Goal: Download file/media: Obtain a digital file from the website

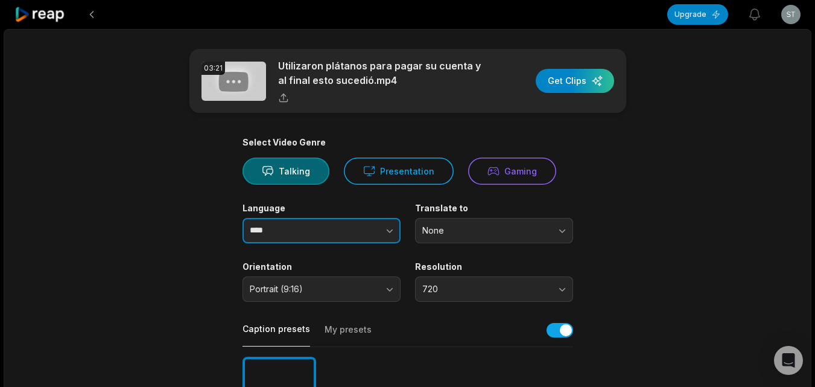
click at [391, 233] on icon "button" at bounding box center [390, 230] width 12 height 12
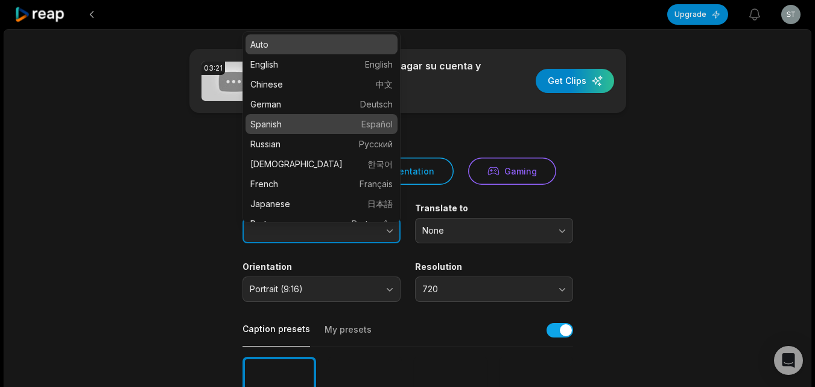
type input "*******"
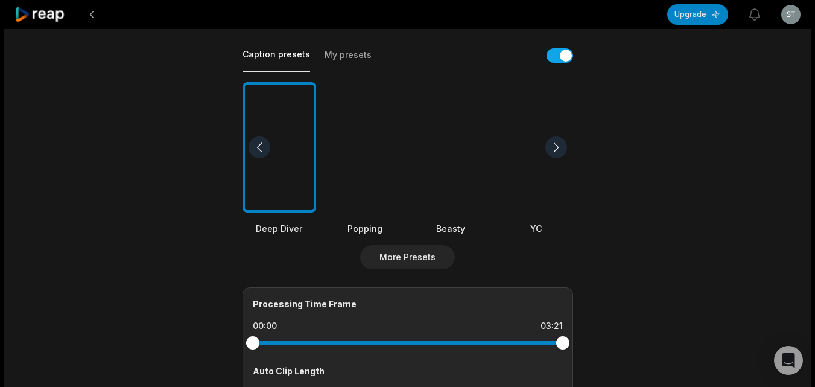
scroll to position [302, 0]
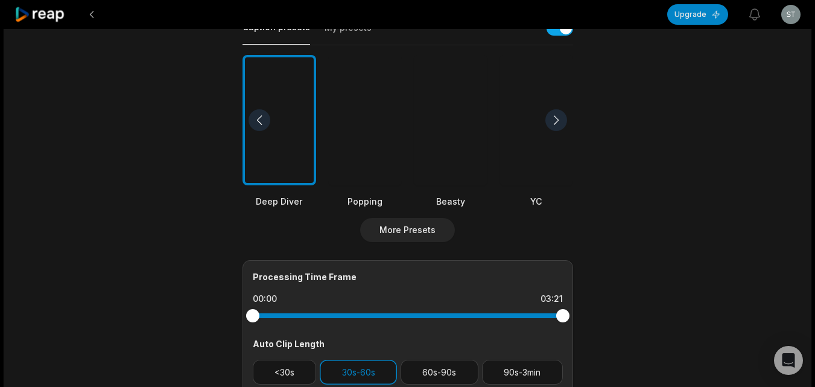
click at [469, 168] on div at bounding box center [451, 120] width 74 height 131
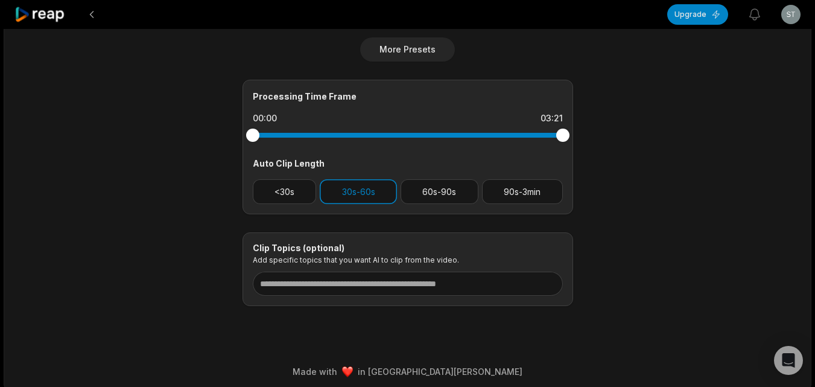
scroll to position [488, 0]
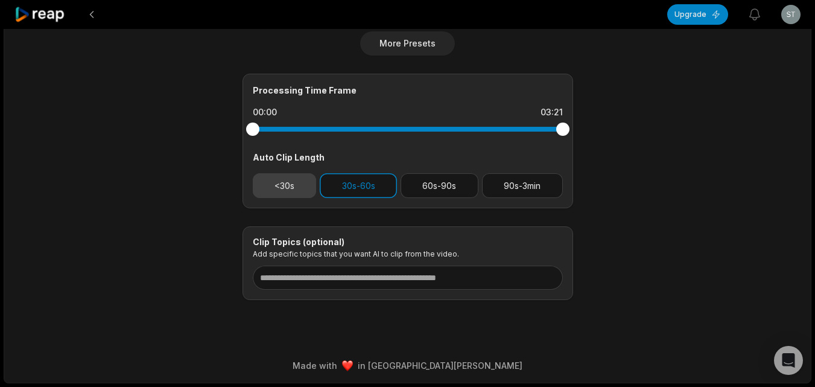
click at [300, 180] on button "<30s" at bounding box center [285, 185] width 64 height 25
click at [340, 183] on button "30s-60s" at bounding box center [358, 185] width 77 height 25
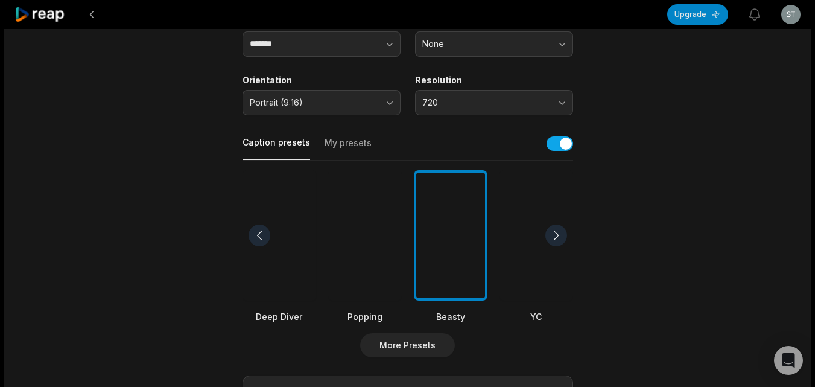
scroll to position [0, 0]
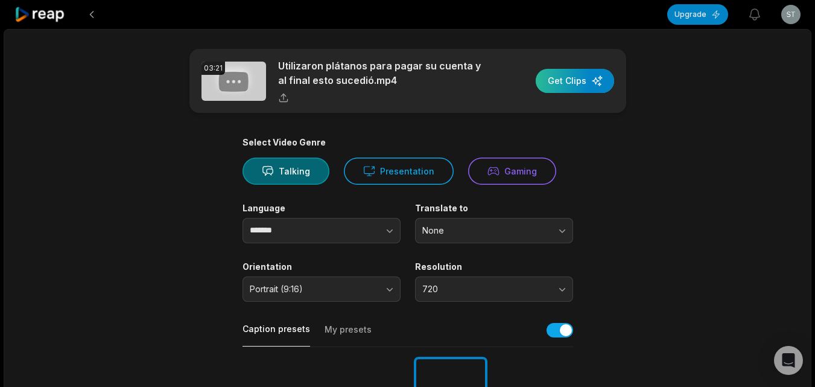
click at [559, 84] on div "button" at bounding box center [575, 81] width 78 height 24
click at [60, 21] on icon at bounding box center [39, 15] width 51 height 16
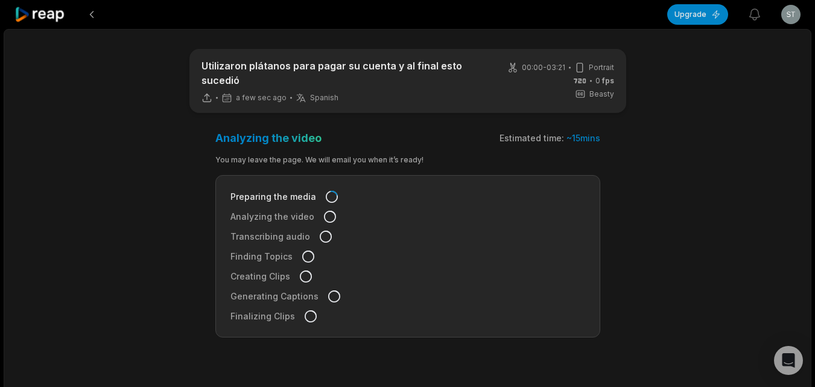
click at [45, 16] on icon at bounding box center [39, 15] width 51 height 16
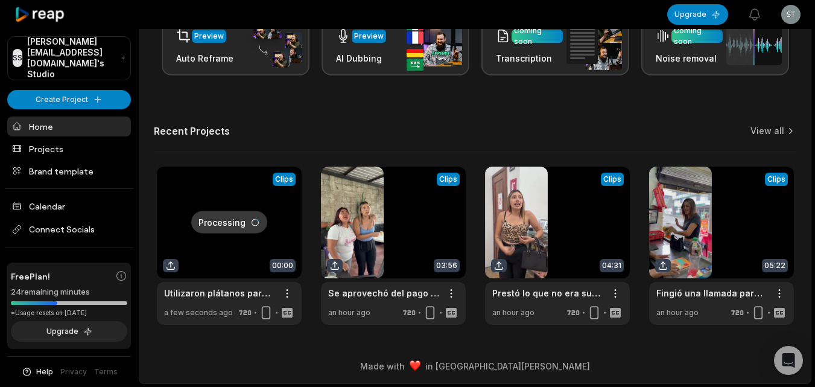
scroll to position [296, 0]
click at [762, 124] on link "View all" at bounding box center [767, 130] width 34 height 12
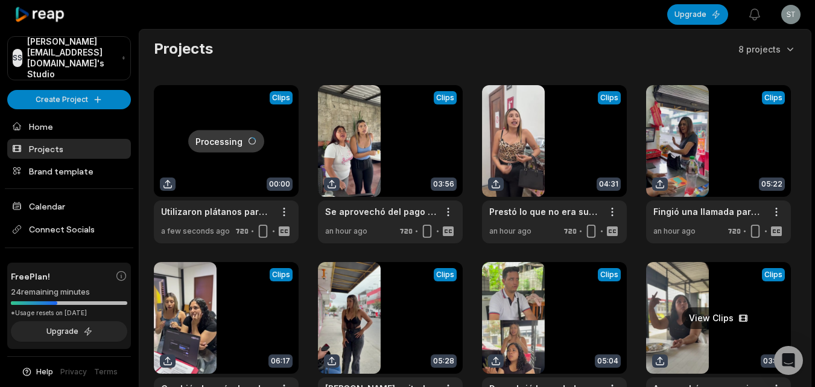
click at [694, 295] on link at bounding box center [718, 341] width 145 height 158
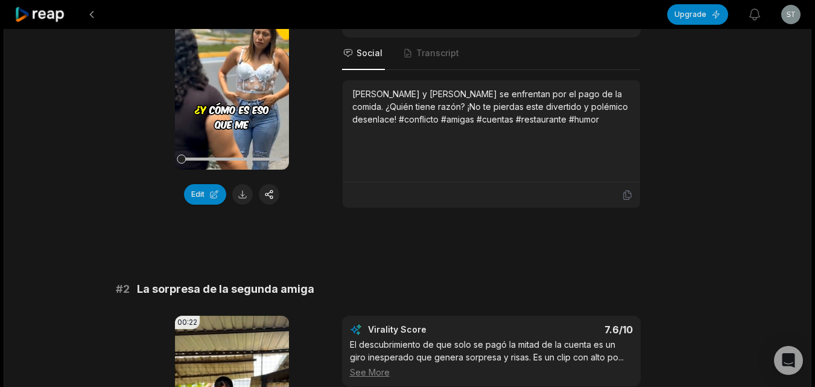
scroll to position [241, 0]
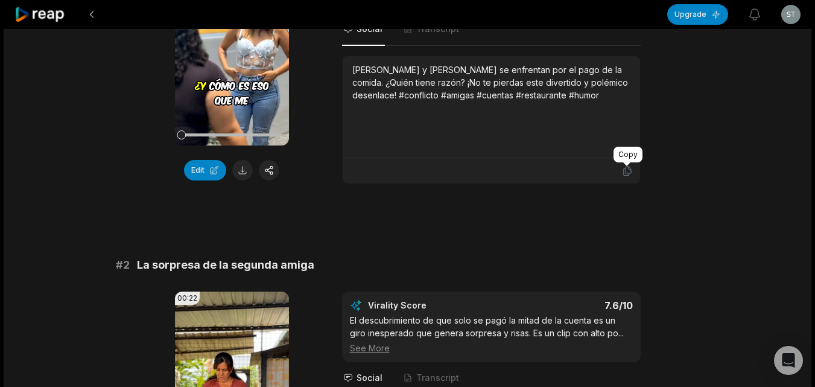
click at [629, 167] on icon at bounding box center [626, 170] width 7 height 9
click at [244, 168] on button at bounding box center [242, 170] width 21 height 21
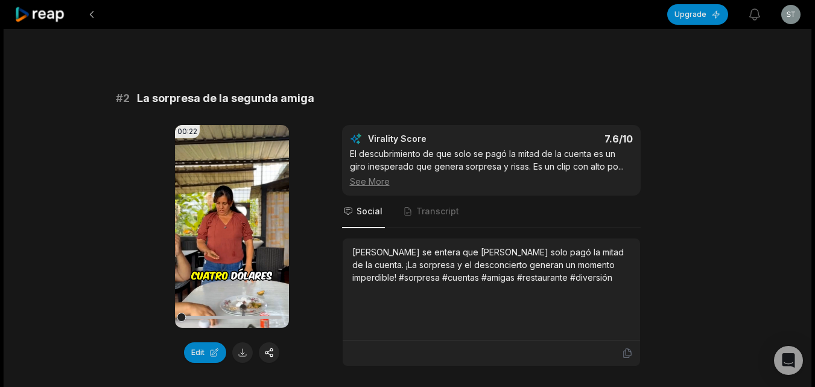
scroll to position [422, 0]
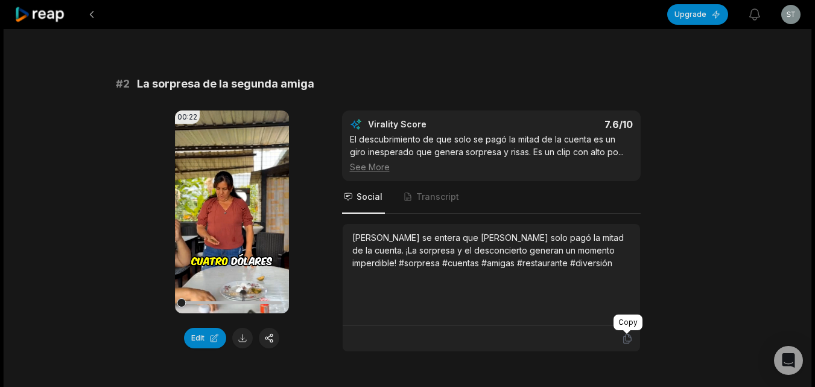
click at [630, 338] on icon at bounding box center [627, 338] width 11 height 11
click at [246, 334] on button at bounding box center [242, 338] width 21 height 21
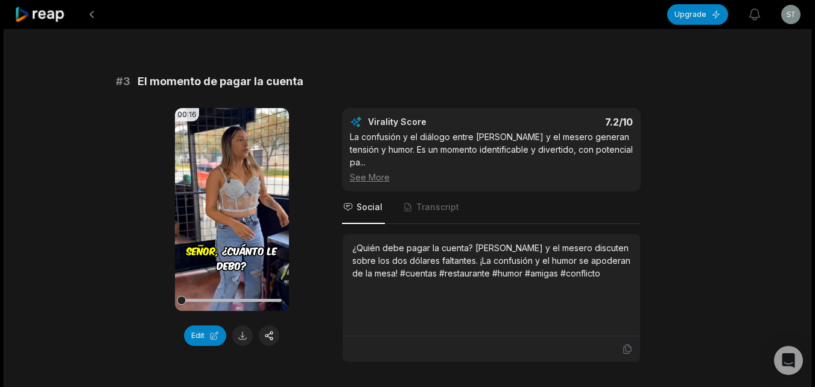
scroll to position [784, 0]
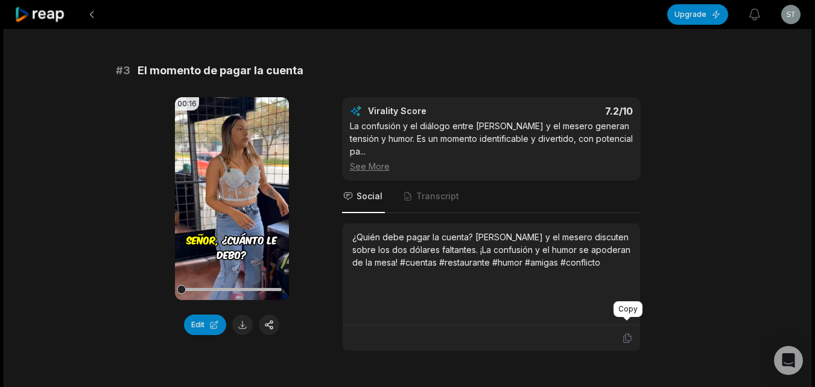
click at [626, 332] on icon at bounding box center [627, 337] width 11 height 11
click at [239, 327] on button at bounding box center [242, 324] width 21 height 21
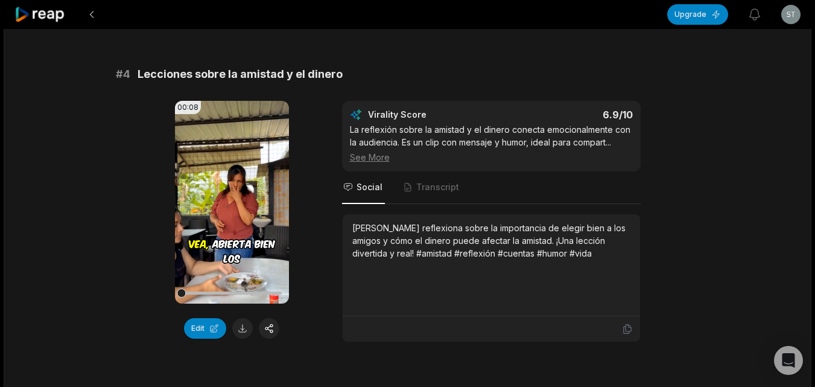
scroll to position [1146, 0]
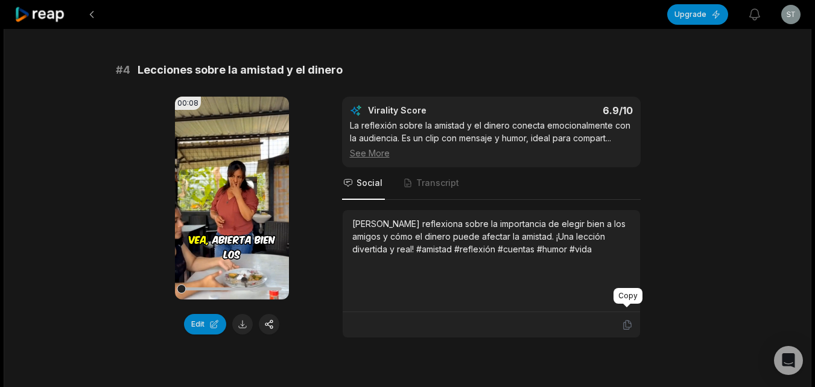
drag, startPoint x: 630, startPoint y: 316, endPoint x: 604, endPoint y: 317, distance: 26.5
click at [630, 319] on icon at bounding box center [627, 324] width 11 height 11
click at [248, 314] on button at bounding box center [242, 324] width 21 height 21
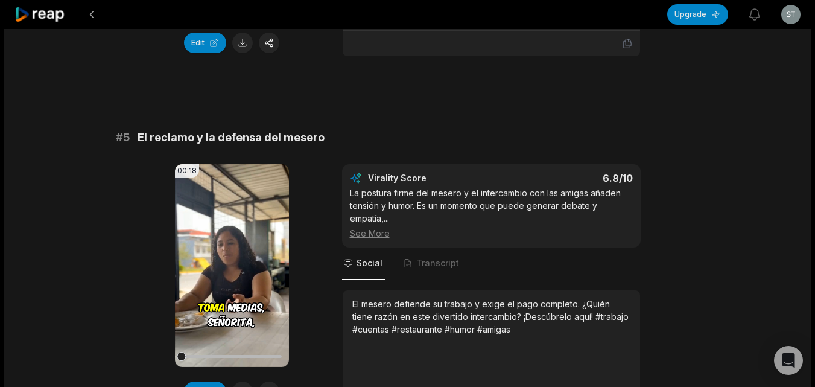
scroll to position [1568, 0]
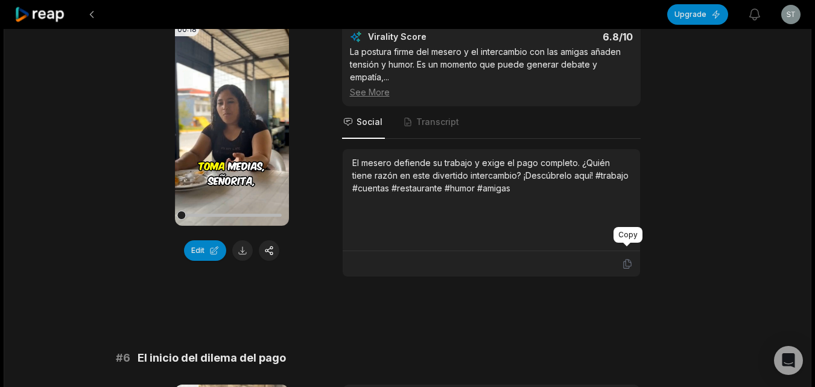
click at [623, 259] on icon at bounding box center [626, 263] width 7 height 9
click at [241, 240] on button at bounding box center [242, 250] width 21 height 21
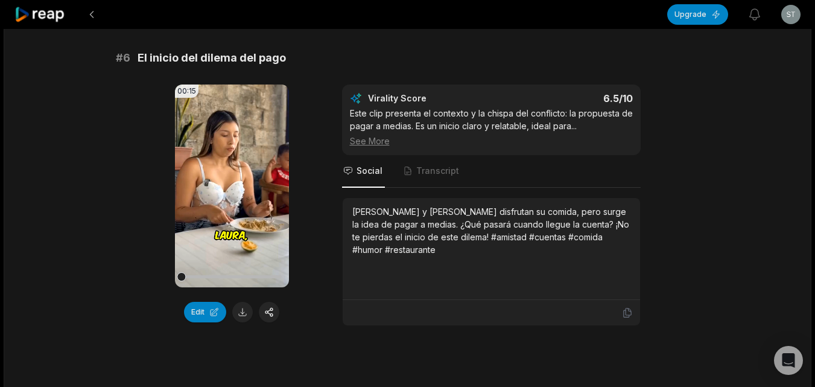
scroll to position [1870, 0]
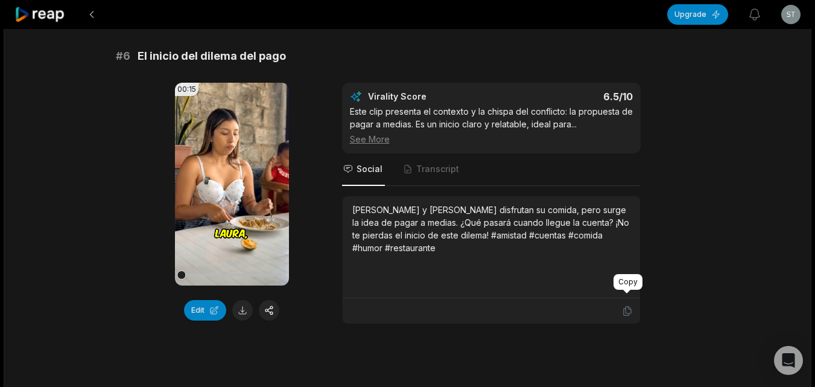
click at [621, 305] on div at bounding box center [491, 310] width 283 height 11
click at [303, 259] on div "00:15 Your browser does not support mp4 format. Edit Virality Score 6.5 /10 Est…" at bounding box center [408, 203] width 584 height 241
drag, startPoint x: 632, startPoint y: 295, endPoint x: 586, endPoint y: 297, distance: 45.3
click at [623, 305] on icon at bounding box center [627, 310] width 11 height 11
click at [236, 300] on button at bounding box center [242, 310] width 21 height 21
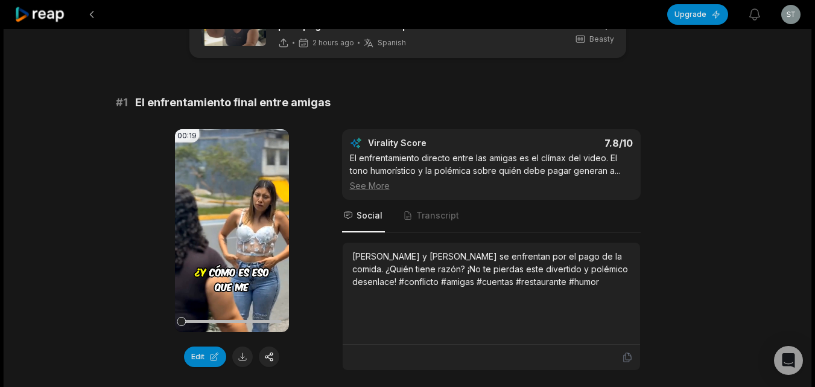
scroll to position [0, 0]
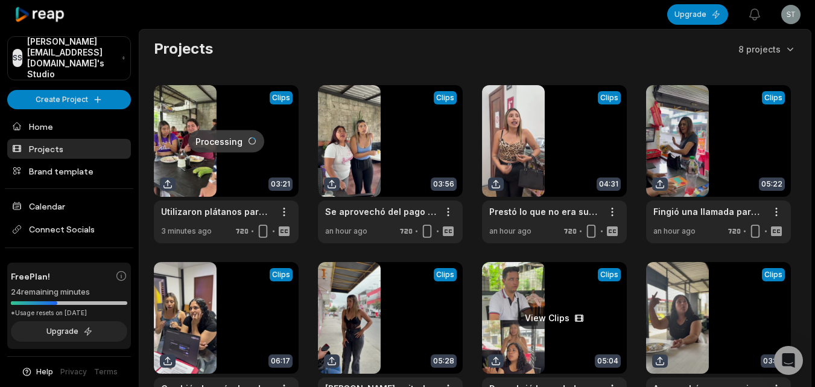
click at [536, 300] on link at bounding box center [554, 341] width 145 height 158
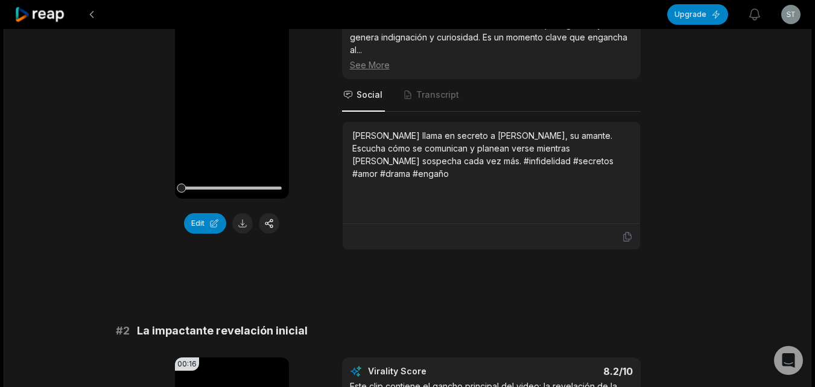
scroll to position [181, 0]
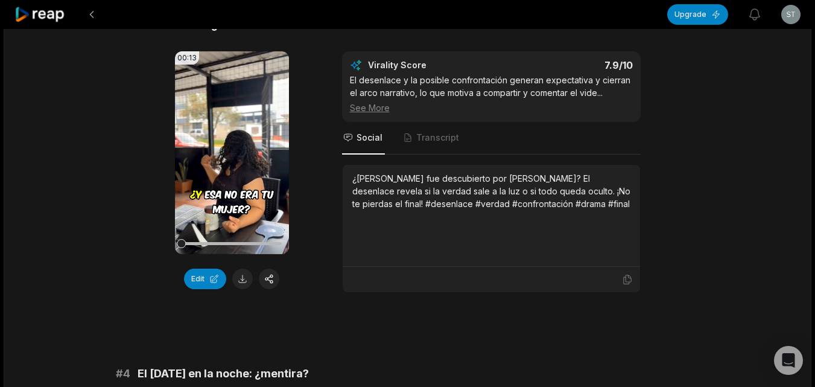
scroll to position [844, 0]
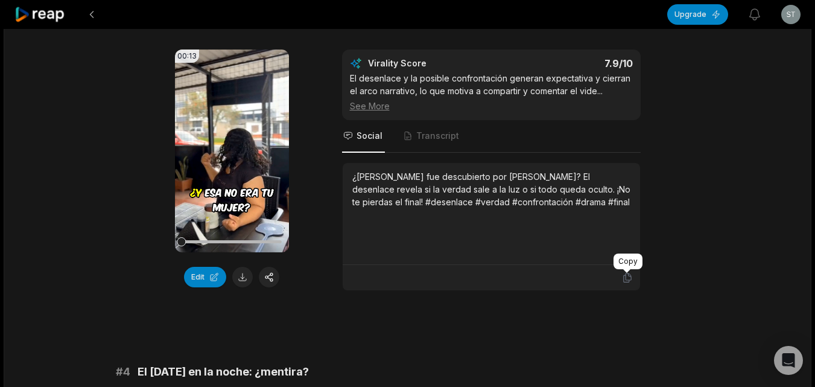
click at [625, 281] on icon at bounding box center [627, 277] width 11 height 11
click at [237, 277] on button at bounding box center [242, 277] width 21 height 21
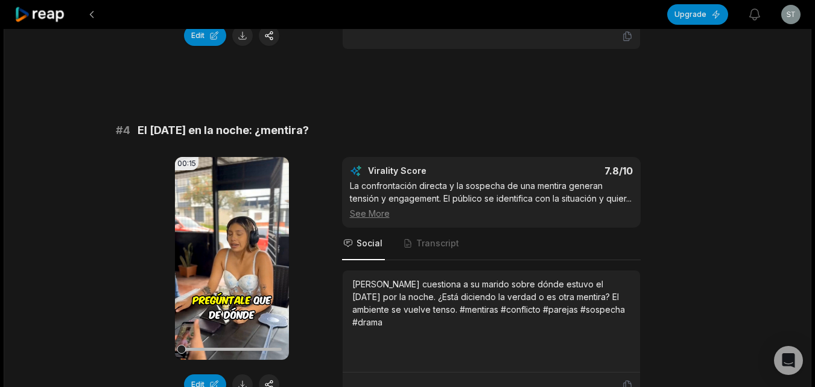
scroll to position [1146, 0]
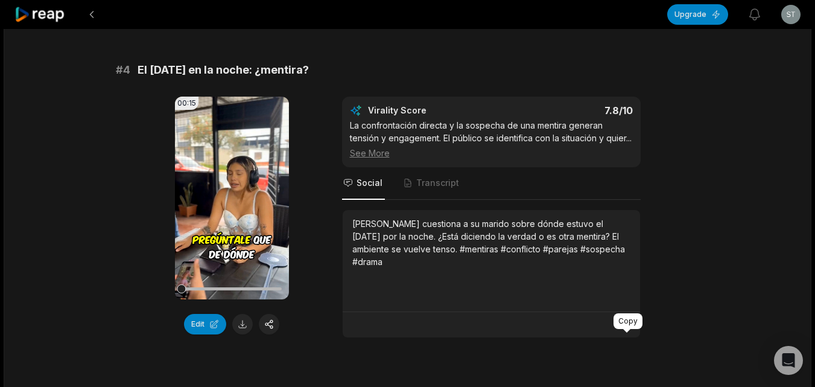
click at [626, 330] on icon at bounding box center [627, 324] width 11 height 11
click at [246, 324] on button at bounding box center [242, 324] width 21 height 21
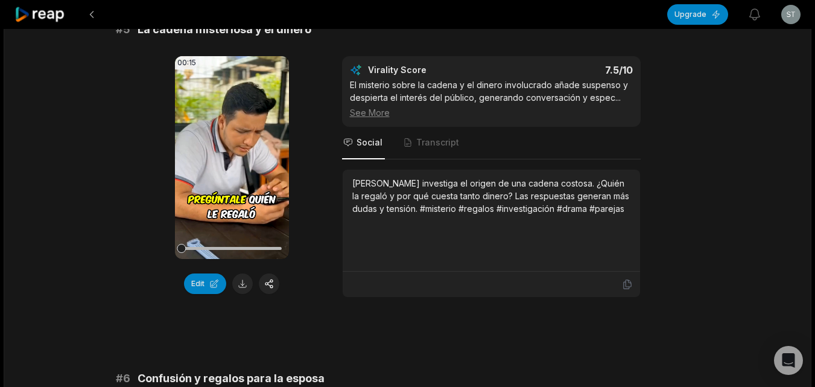
scroll to position [1568, 0]
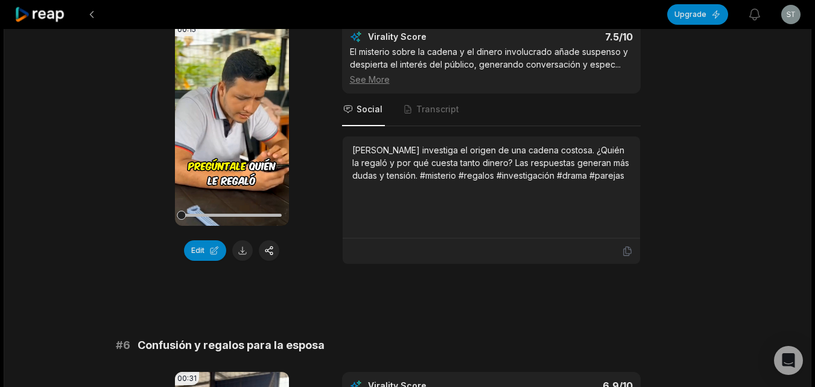
click at [629, 256] on icon at bounding box center [626, 251] width 7 height 9
click at [242, 259] on button at bounding box center [242, 250] width 21 height 21
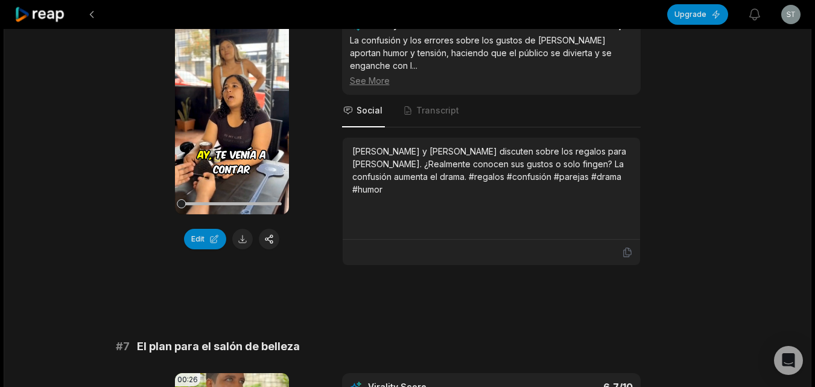
scroll to position [1930, 0]
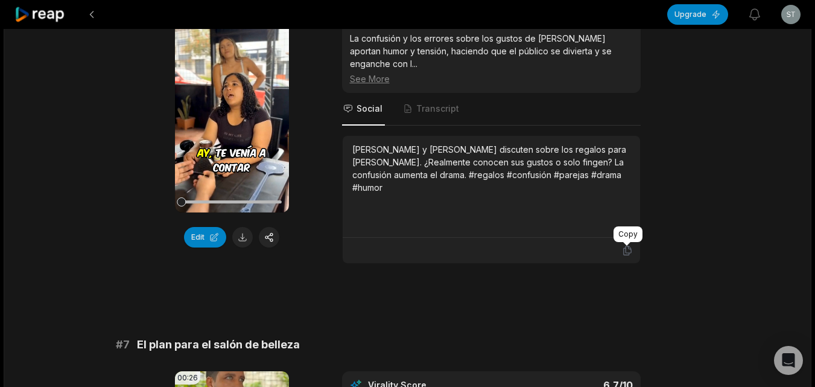
drag, startPoint x: 630, startPoint y: 249, endPoint x: 604, endPoint y: 249, distance: 25.3
click at [630, 249] on icon at bounding box center [627, 250] width 11 height 11
click at [242, 247] on button at bounding box center [242, 237] width 21 height 21
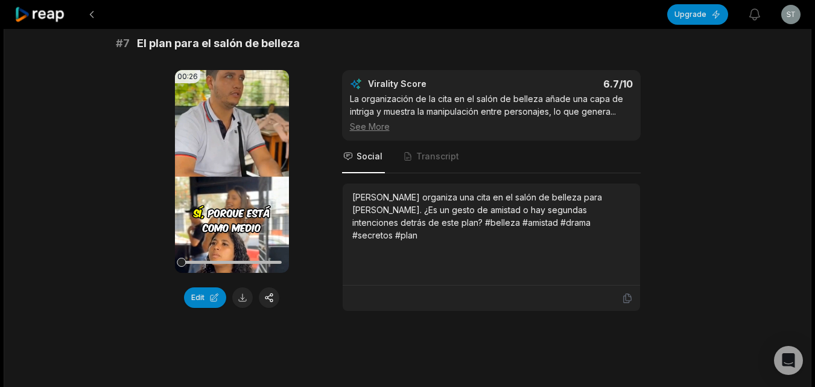
scroll to position [2232, 0]
click at [623, 297] on icon at bounding box center [627, 297] width 11 height 11
click at [235, 296] on button at bounding box center [242, 297] width 21 height 21
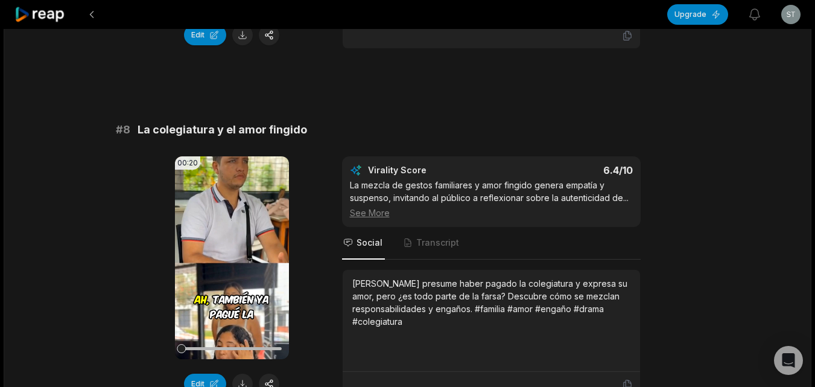
scroll to position [2533, 0]
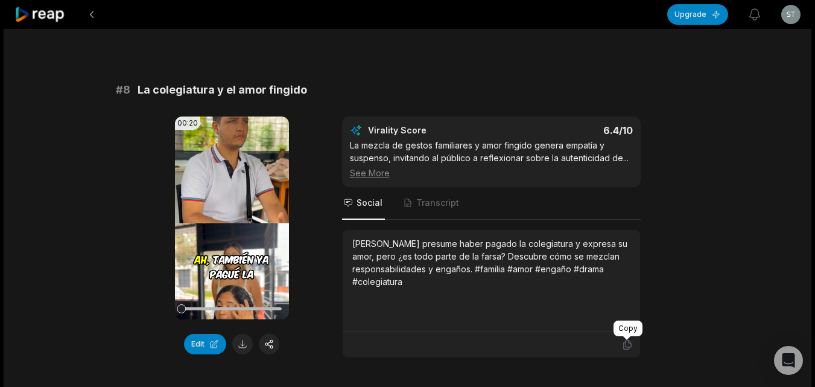
click at [624, 341] on icon at bounding box center [627, 344] width 11 height 11
click at [242, 341] on button at bounding box center [242, 344] width 21 height 21
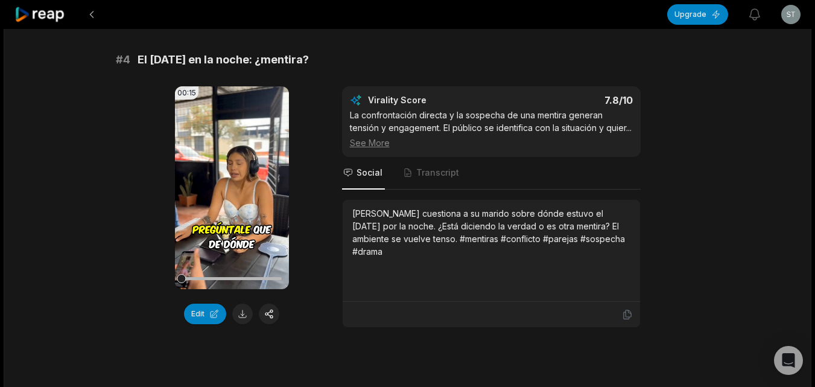
scroll to position [0, 0]
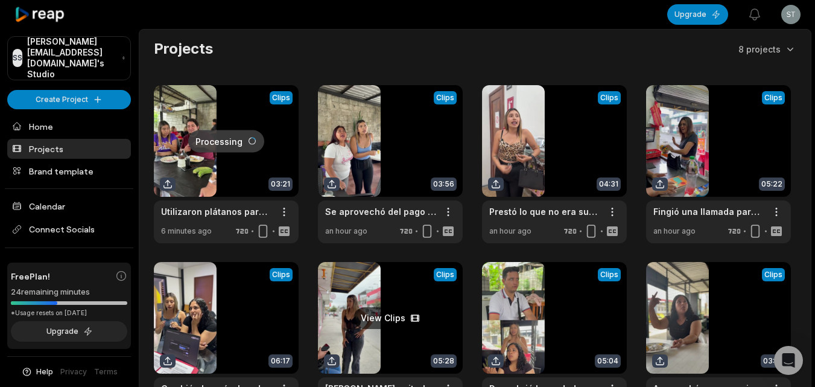
click at [382, 305] on link at bounding box center [390, 341] width 145 height 158
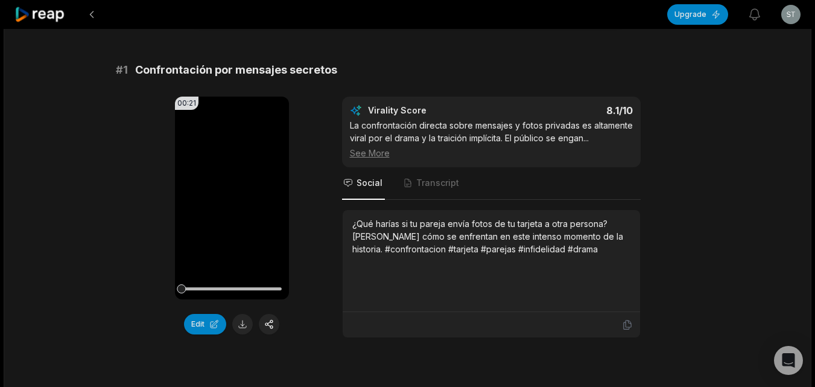
scroll to position [181, 0]
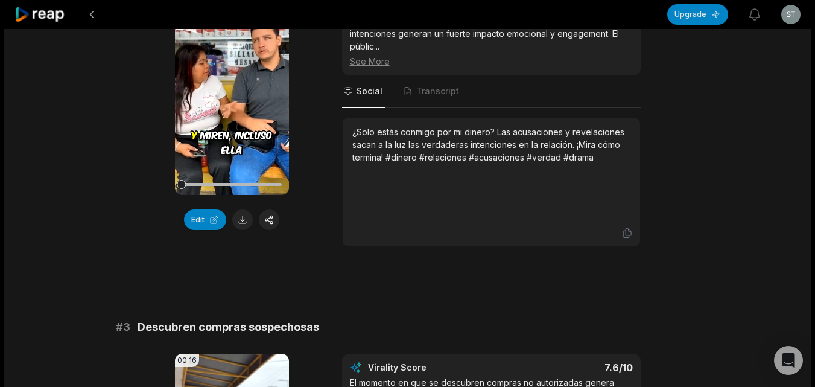
scroll to position [543, 0]
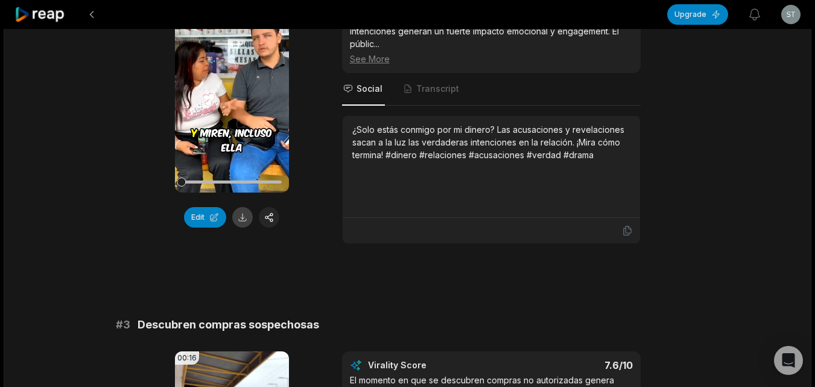
click at [245, 210] on button at bounding box center [242, 217] width 21 height 21
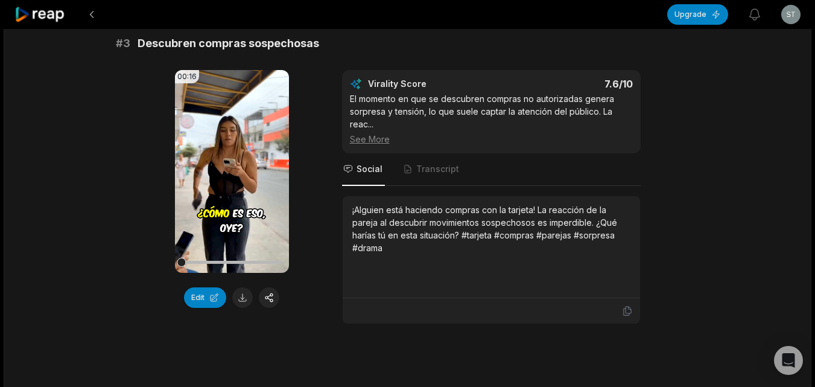
scroll to position [844, 0]
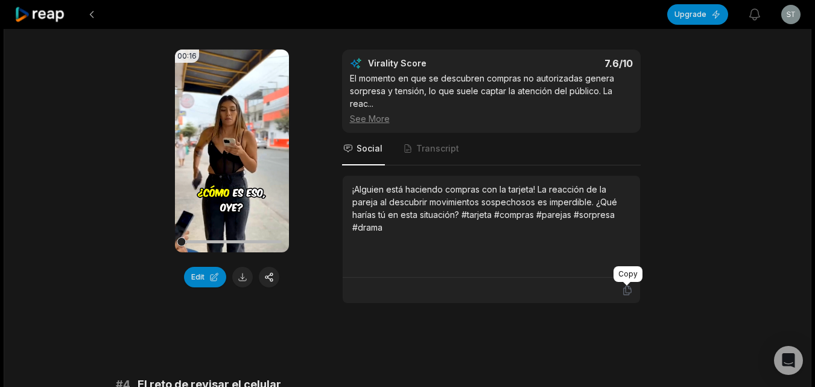
click at [624, 291] on icon at bounding box center [627, 290] width 11 height 11
click at [242, 272] on button at bounding box center [242, 277] width 21 height 21
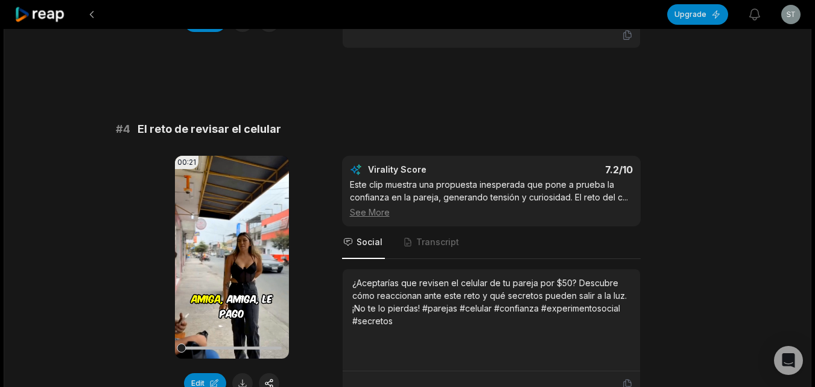
scroll to position [1146, 0]
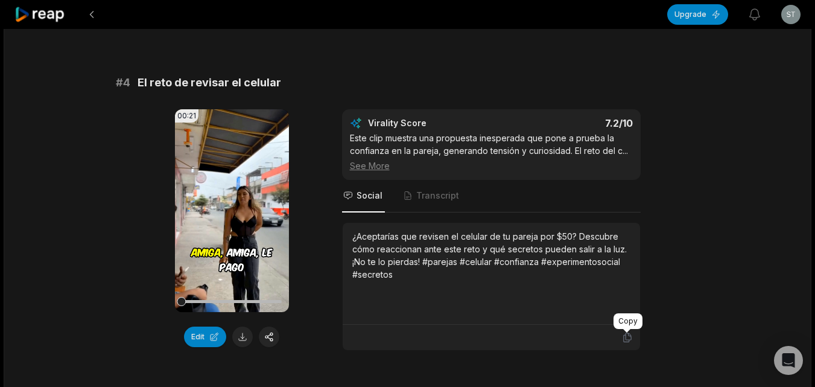
drag, startPoint x: 628, startPoint y: 334, endPoint x: 616, endPoint y: 337, distance: 12.0
click at [628, 334] on icon at bounding box center [626, 337] width 7 height 9
click at [233, 336] on button at bounding box center [242, 336] width 21 height 21
click at [238, 336] on button at bounding box center [242, 336] width 21 height 21
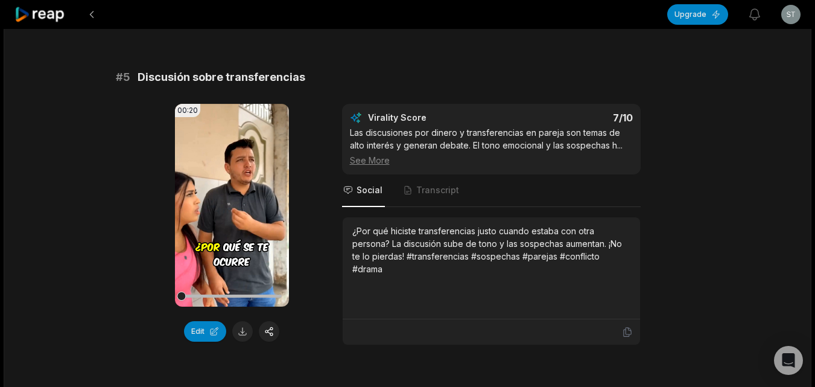
scroll to position [1508, 0]
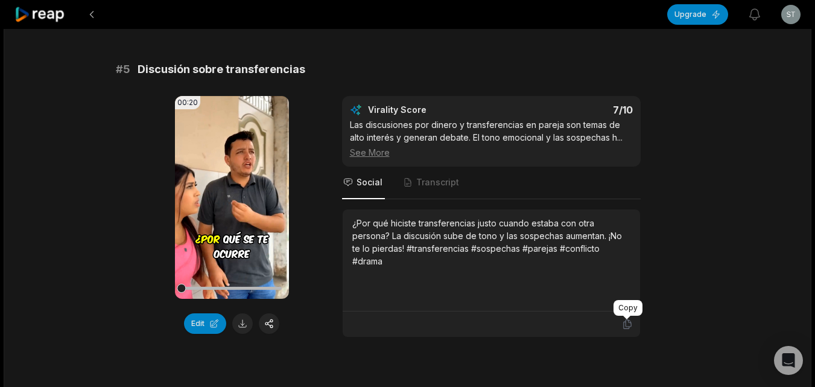
click at [624, 323] on icon at bounding box center [627, 323] width 11 height 11
click at [236, 322] on button at bounding box center [242, 323] width 21 height 21
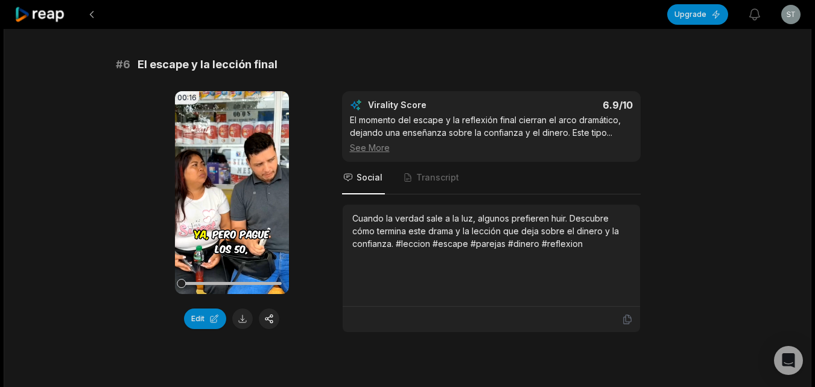
scroll to position [1870, 0]
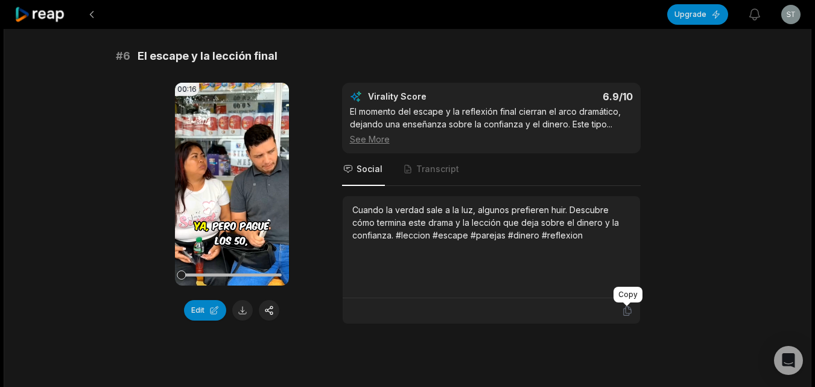
click at [628, 309] on icon at bounding box center [626, 310] width 7 height 9
click at [241, 312] on button at bounding box center [242, 310] width 21 height 21
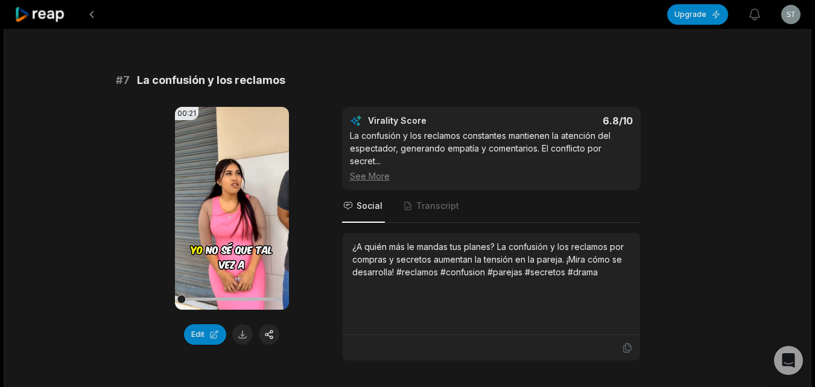
scroll to position [2232, 0]
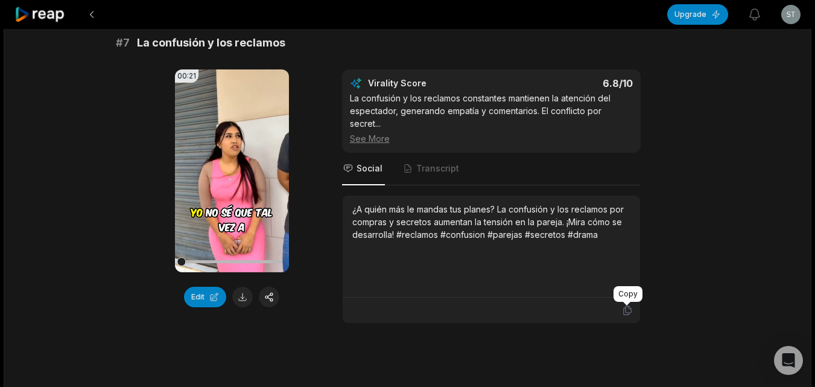
click at [628, 312] on icon at bounding box center [626, 310] width 7 height 9
click at [237, 294] on button at bounding box center [242, 297] width 21 height 21
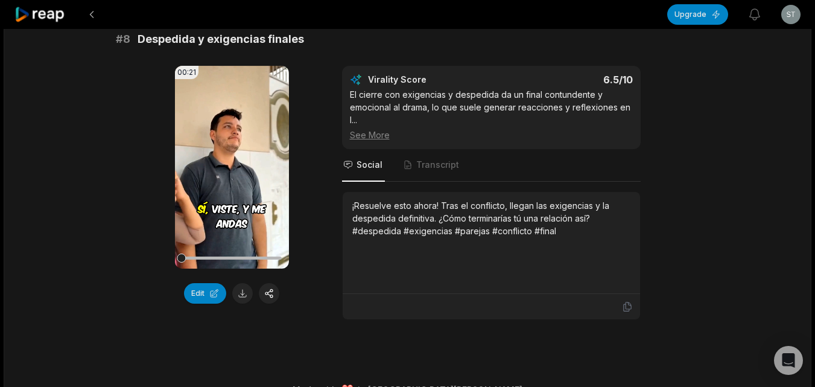
scroll to position [2621, 0]
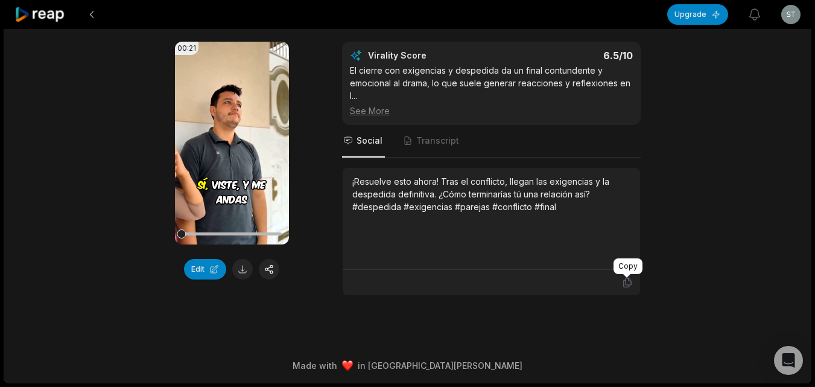
click at [624, 280] on icon at bounding box center [627, 282] width 11 height 11
click at [236, 267] on button at bounding box center [242, 269] width 21 height 21
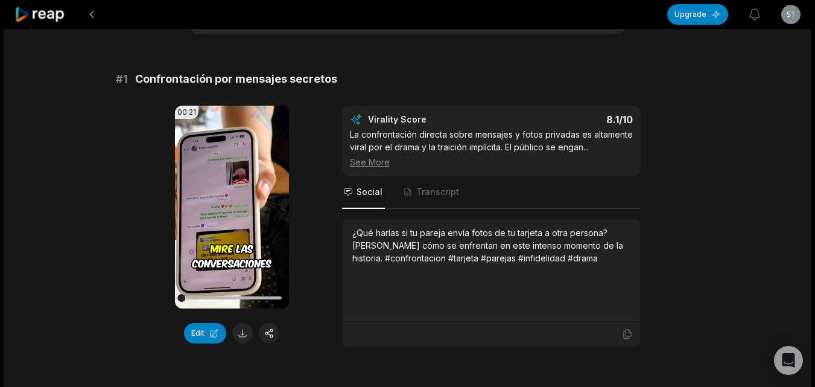
scroll to position [0, 0]
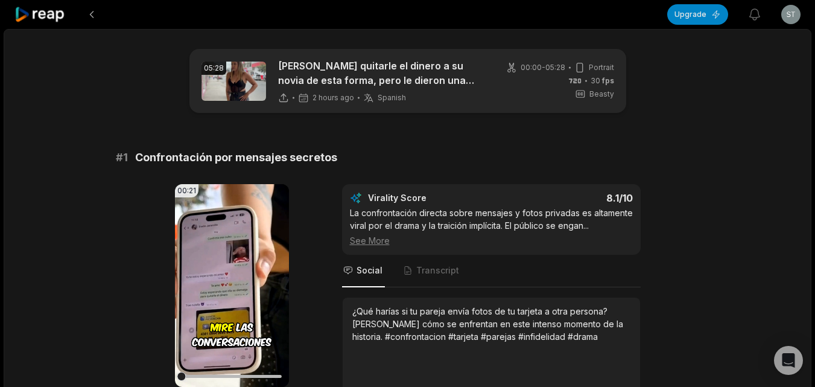
click at [43, 14] on icon at bounding box center [39, 15] width 51 height 16
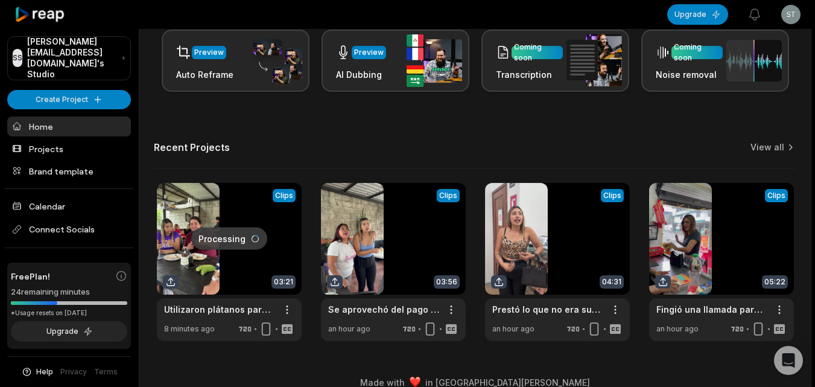
scroll to position [296, 0]
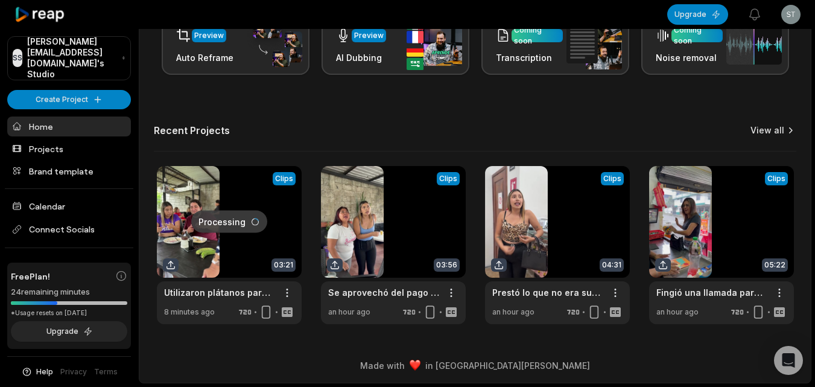
click at [764, 125] on link "View all" at bounding box center [767, 130] width 34 height 12
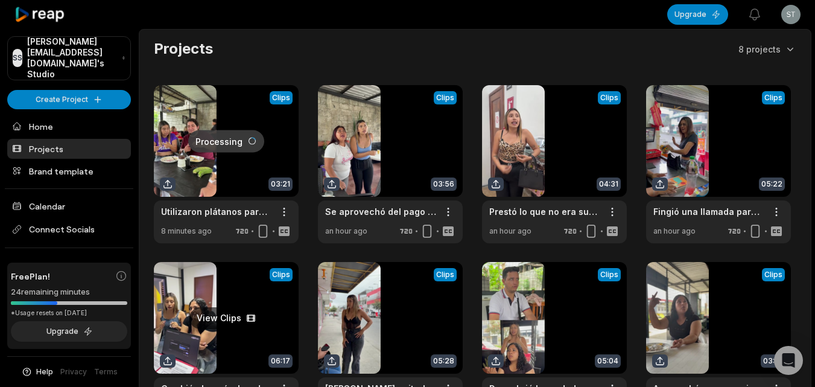
click at [234, 312] on link at bounding box center [226, 341] width 145 height 158
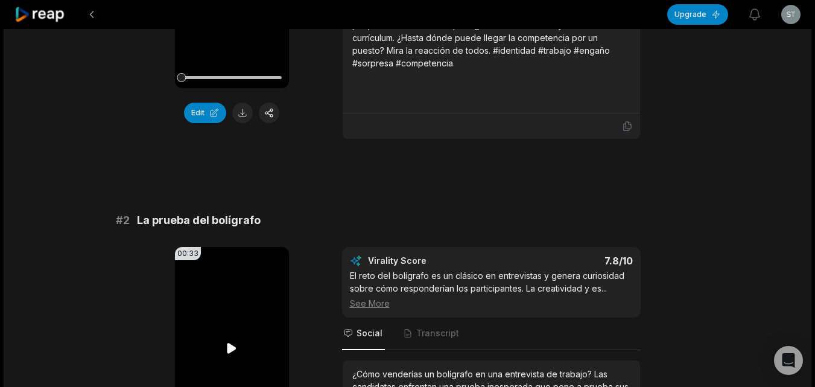
scroll to position [302, 0]
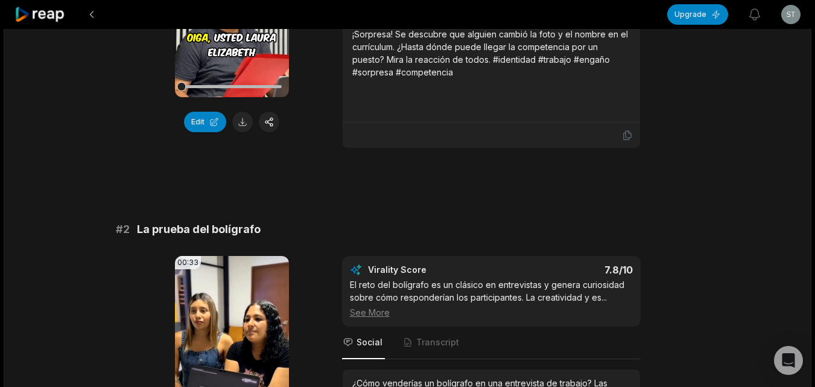
scroll to position [422, 0]
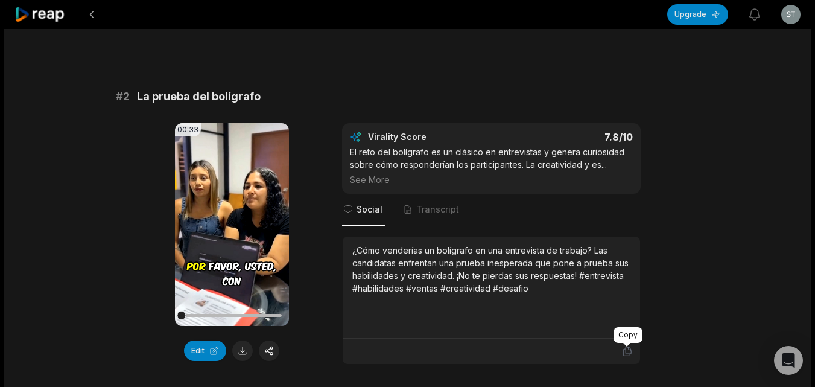
drag, startPoint x: 630, startPoint y: 353, endPoint x: 565, endPoint y: 354, distance: 65.1
click at [630, 354] on icon at bounding box center [627, 351] width 11 height 11
click at [236, 355] on button at bounding box center [242, 350] width 21 height 21
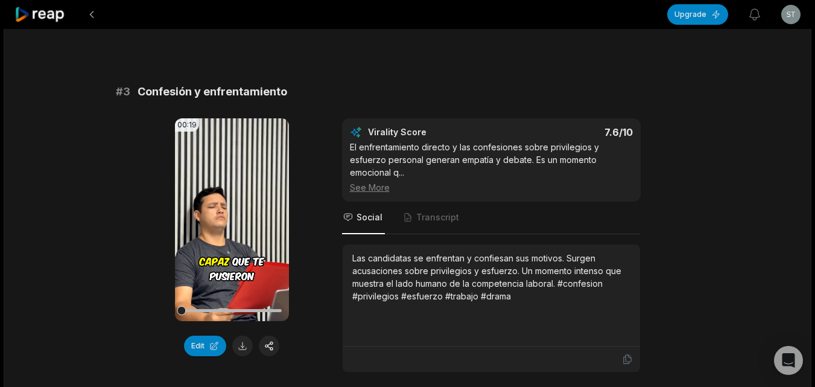
scroll to position [844, 0]
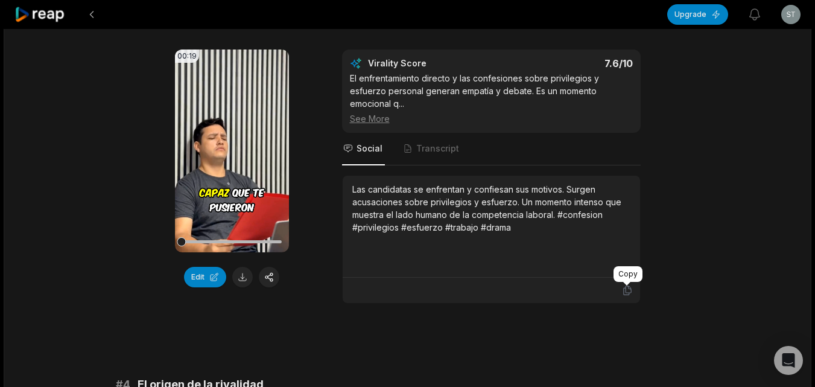
click at [627, 288] on icon at bounding box center [627, 290] width 11 height 11
click at [236, 274] on button at bounding box center [242, 277] width 21 height 21
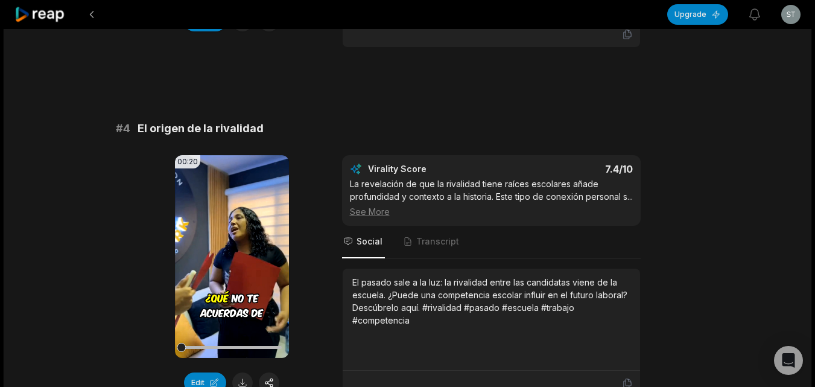
scroll to position [1146, 0]
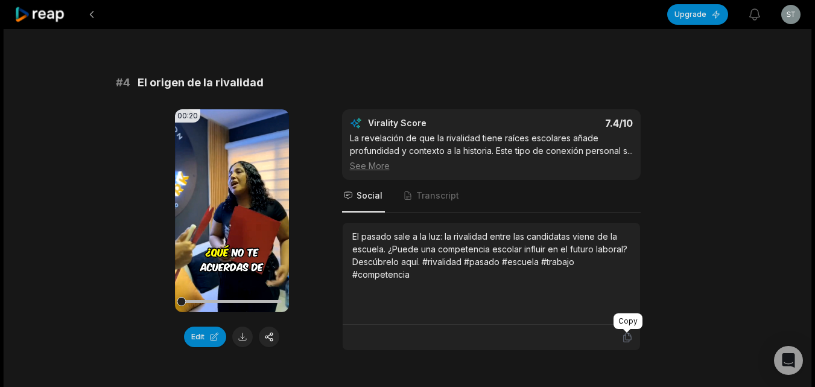
drag, startPoint x: 623, startPoint y: 338, endPoint x: 606, endPoint y: 341, distance: 16.7
click at [623, 338] on icon at bounding box center [627, 337] width 11 height 11
click at [237, 338] on button at bounding box center [242, 336] width 21 height 21
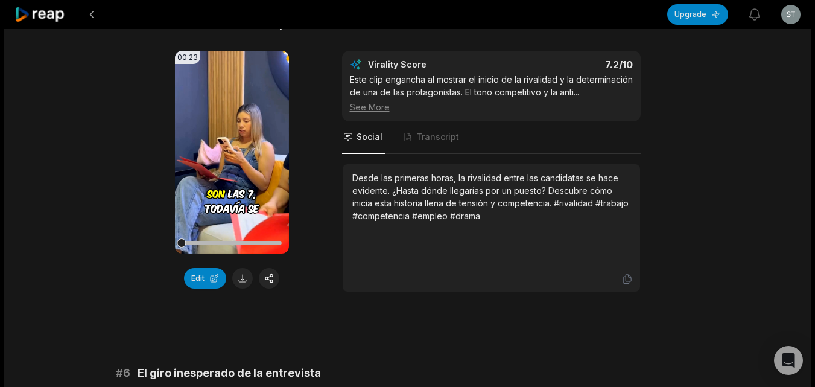
scroll to position [1568, 0]
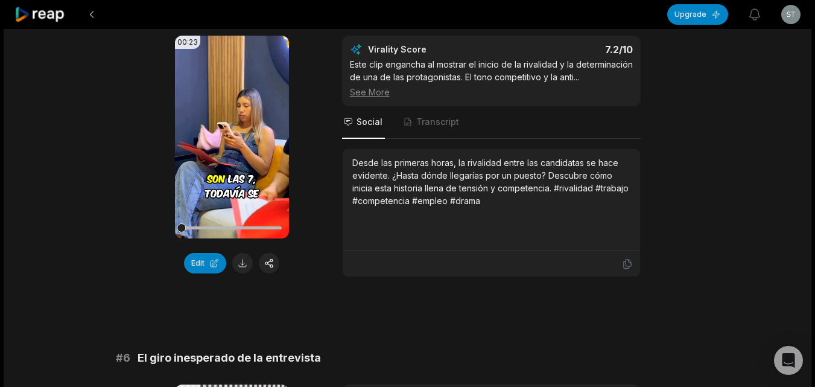
click at [623, 268] on icon at bounding box center [626, 263] width 7 height 9
click at [236, 262] on button at bounding box center [242, 263] width 21 height 21
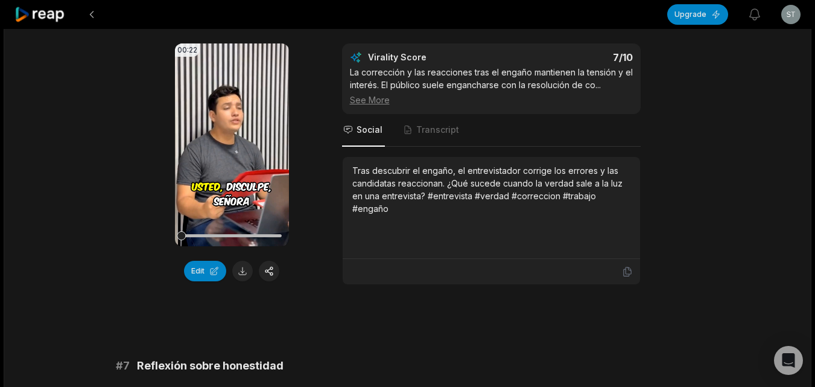
scroll to position [1930, 0]
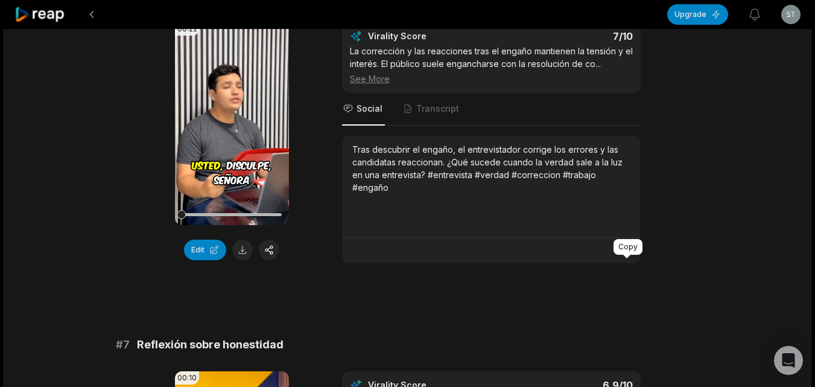
click at [624, 256] on icon at bounding box center [627, 250] width 11 height 11
click at [239, 259] on button at bounding box center [242, 249] width 21 height 21
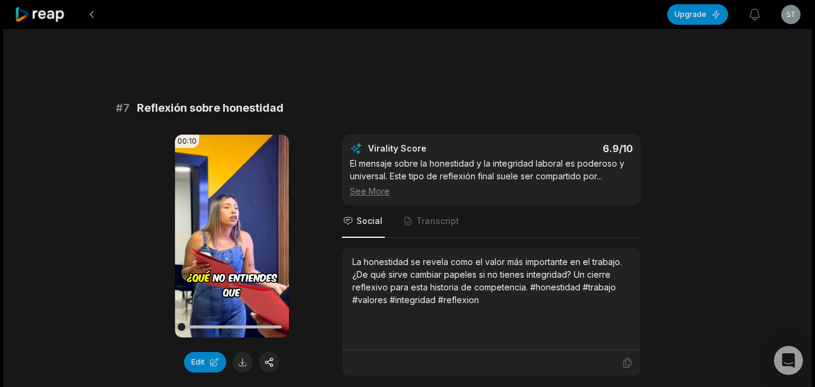
scroll to position [2172, 0]
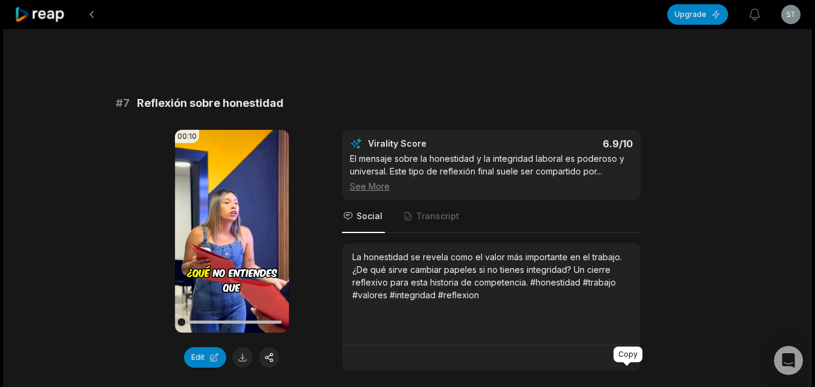
drag, startPoint x: 626, startPoint y: 367, endPoint x: 588, endPoint y: 367, distance: 38.0
click at [626, 363] on icon at bounding box center [626, 357] width 7 height 9
click at [241, 359] on div "00:10 Your browser does not support mp4 format. Edit" at bounding box center [232, 250] width 114 height 241
click at [242, 366] on button at bounding box center [242, 357] width 21 height 21
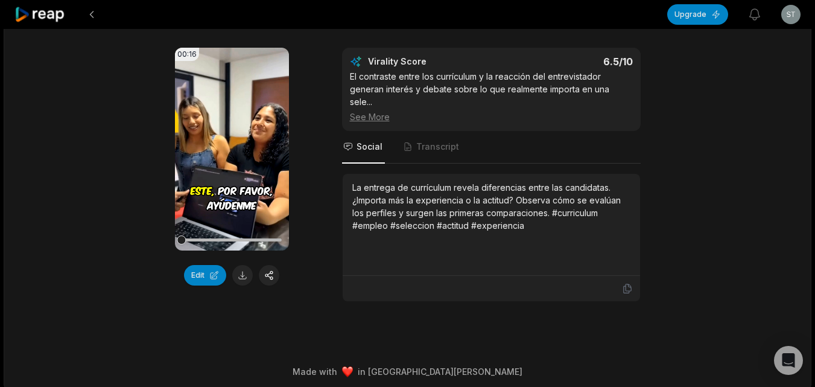
scroll to position [2608, 0]
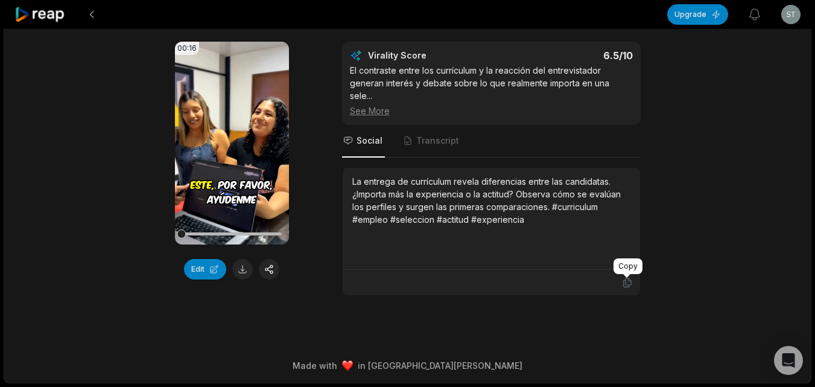
drag, startPoint x: 626, startPoint y: 281, endPoint x: 323, endPoint y: 281, distance: 302.2
click at [625, 281] on icon at bounding box center [627, 282] width 11 height 11
click at [239, 279] on button at bounding box center [242, 269] width 21 height 21
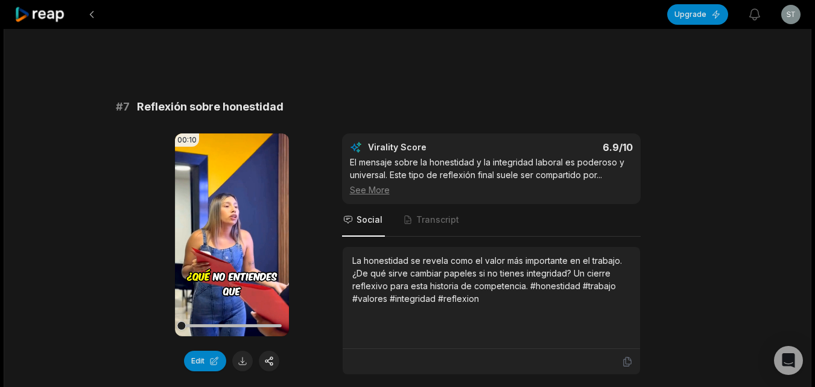
scroll to position [2167, 0]
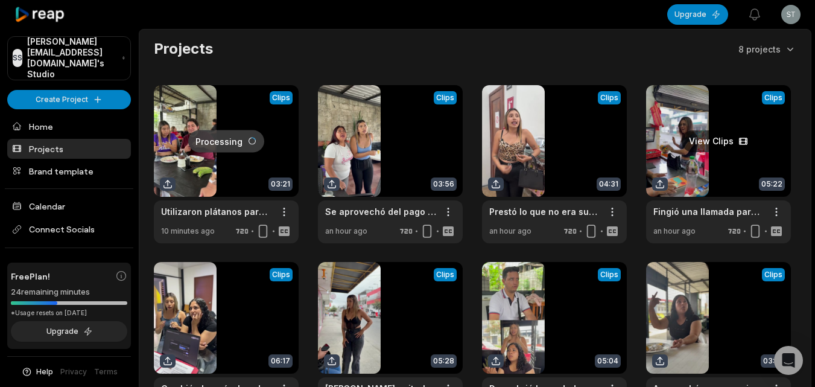
click at [695, 165] on link at bounding box center [718, 164] width 145 height 158
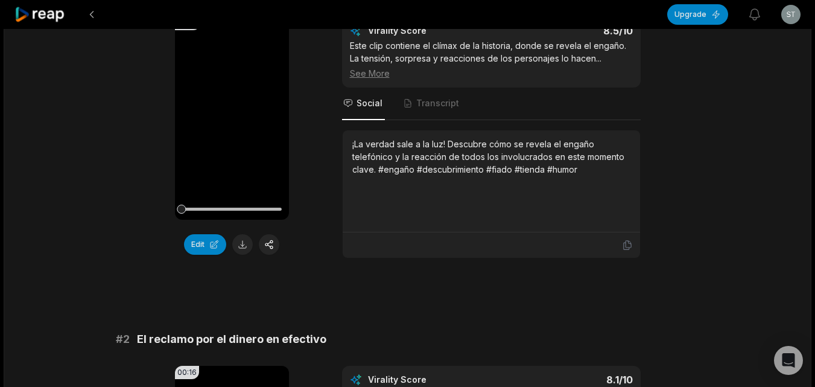
scroll to position [181, 0]
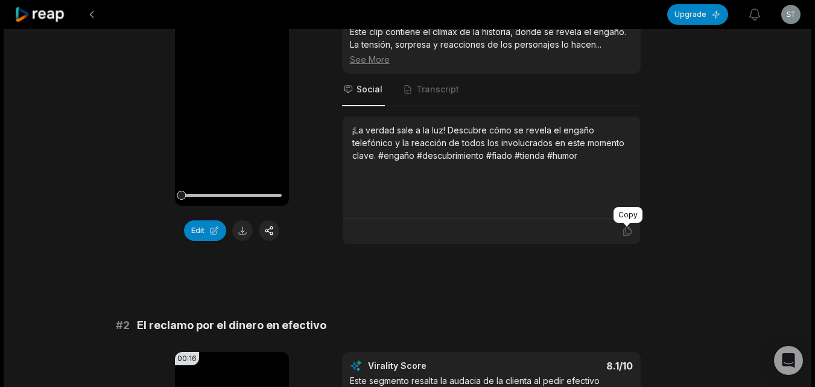
click at [624, 235] on icon at bounding box center [627, 231] width 11 height 11
click at [239, 228] on button at bounding box center [242, 230] width 21 height 21
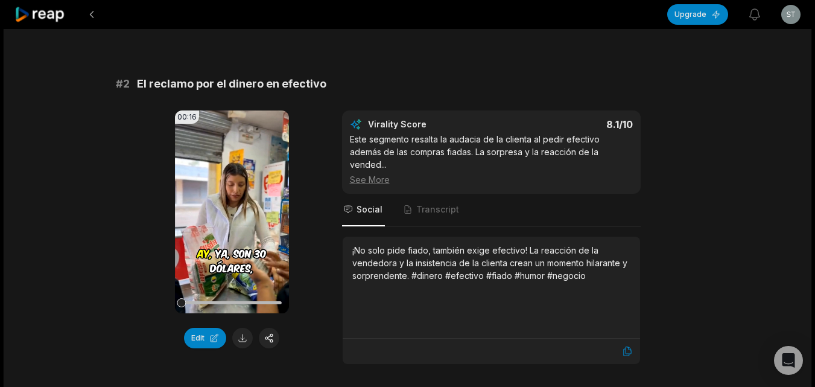
click at [242, 339] on button at bounding box center [242, 338] width 21 height 21
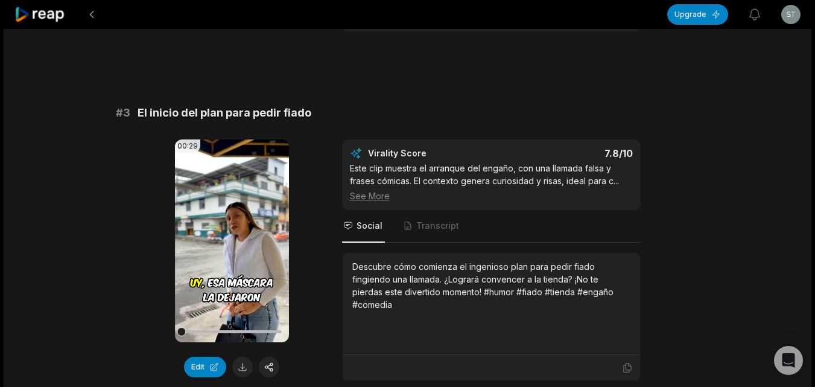
scroll to position [784, 0]
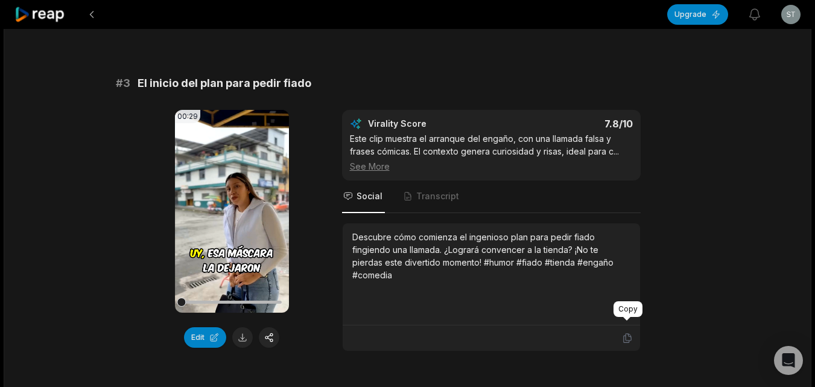
click at [623, 334] on icon at bounding box center [626, 338] width 7 height 9
click at [236, 327] on button at bounding box center [242, 337] width 21 height 21
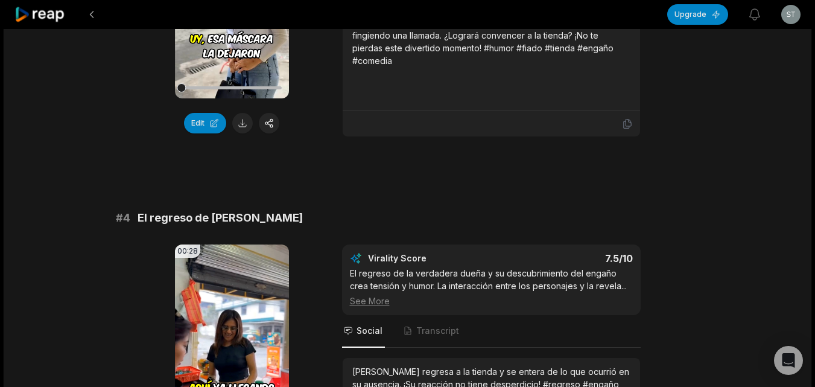
scroll to position [1086, 0]
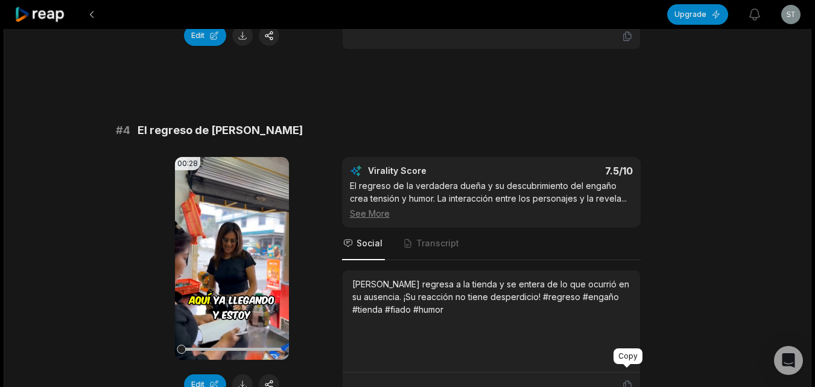
click at [623, 379] on icon at bounding box center [627, 384] width 11 height 11
click at [237, 374] on button at bounding box center [242, 384] width 21 height 21
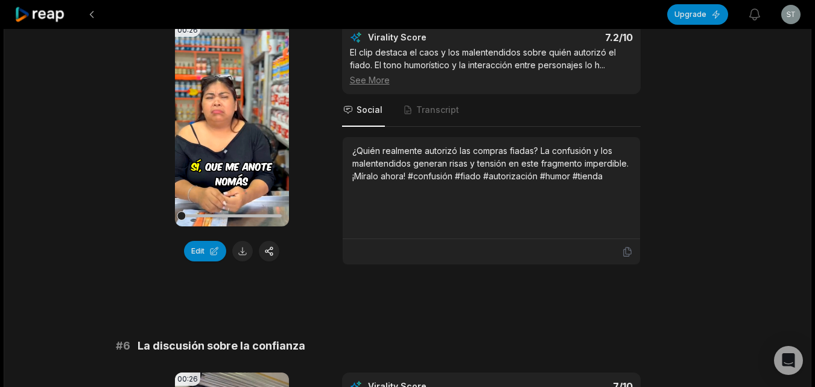
scroll to position [1568, 0]
click at [630, 246] on icon at bounding box center [627, 251] width 11 height 11
click at [235, 241] on button at bounding box center [242, 250] width 21 height 21
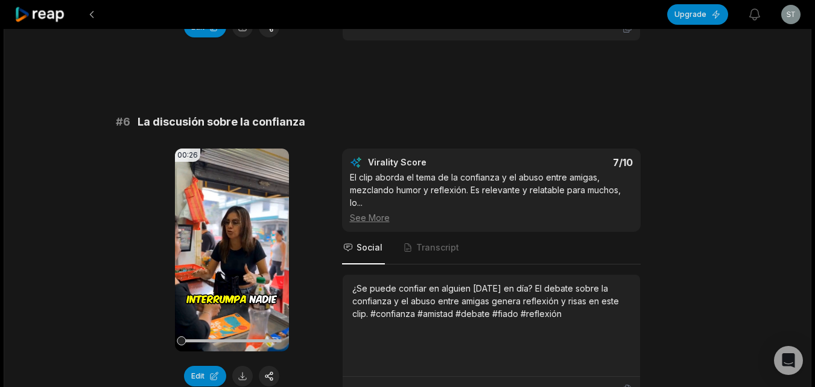
scroll to position [1870, 0]
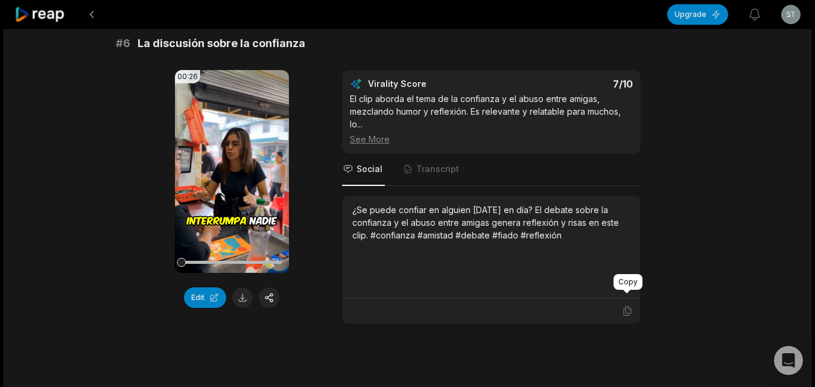
drag, startPoint x: 628, startPoint y: 293, endPoint x: 600, endPoint y: 305, distance: 30.0
click at [625, 305] on icon at bounding box center [627, 310] width 11 height 11
click at [239, 287] on button at bounding box center [242, 297] width 21 height 21
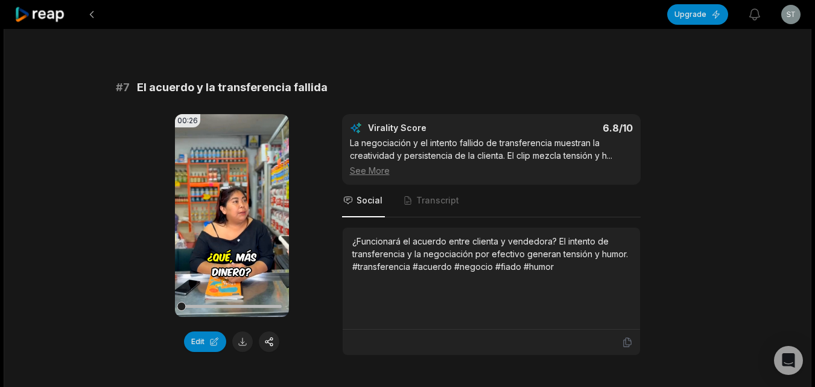
scroll to position [2232, 0]
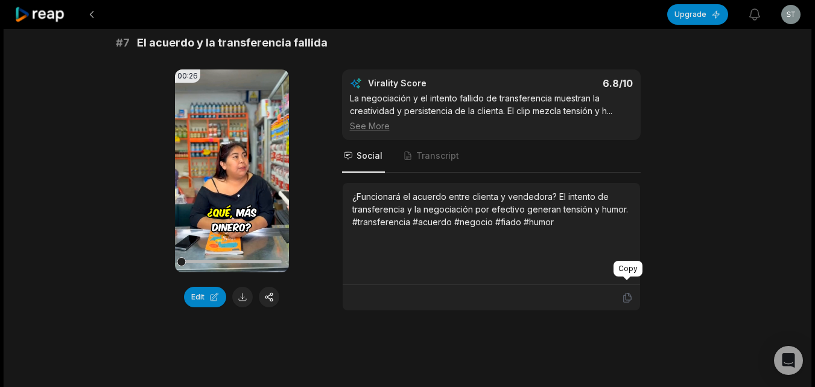
drag, startPoint x: 624, startPoint y: 284, endPoint x: 603, endPoint y: 286, distance: 21.2
click at [624, 292] on icon at bounding box center [627, 297] width 11 height 11
click at [247, 287] on button at bounding box center [242, 297] width 21 height 21
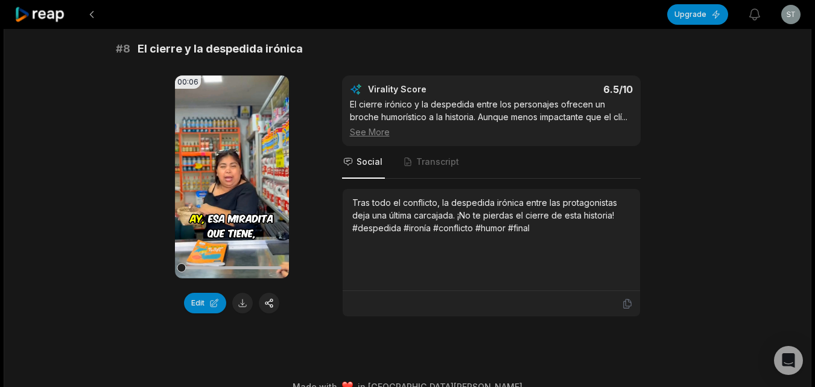
scroll to position [2583, 0]
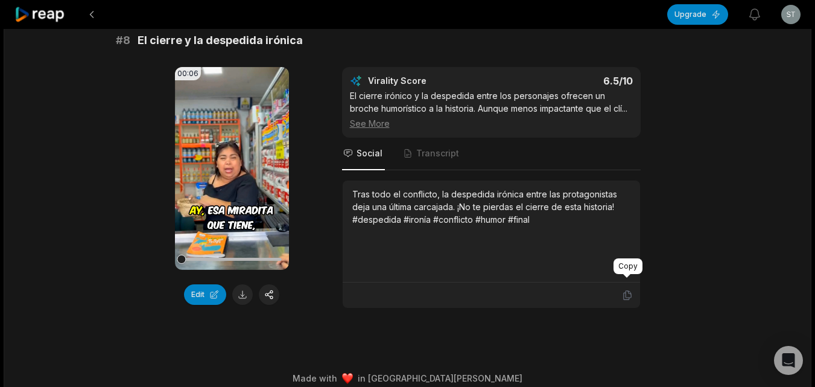
click at [624, 290] on icon at bounding box center [627, 295] width 11 height 11
click at [238, 284] on button at bounding box center [242, 294] width 21 height 21
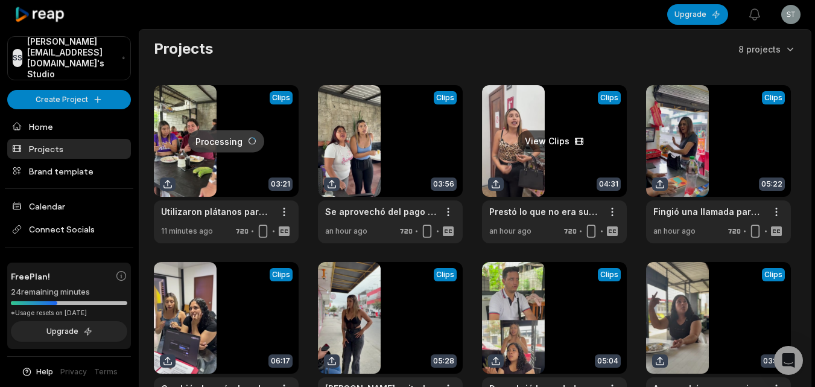
click at [521, 156] on link at bounding box center [554, 164] width 145 height 158
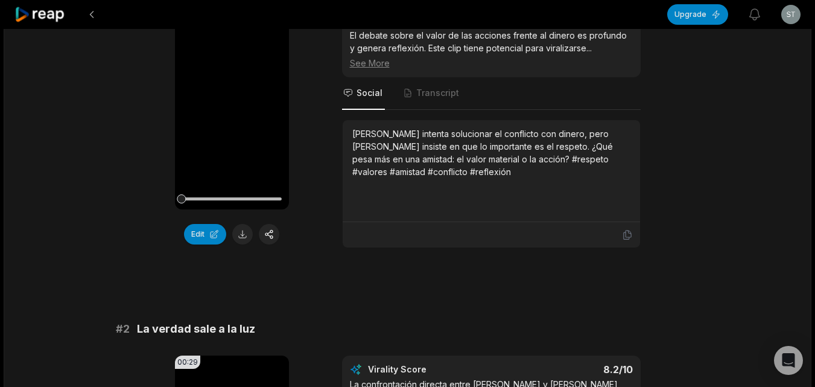
scroll to position [181, 0]
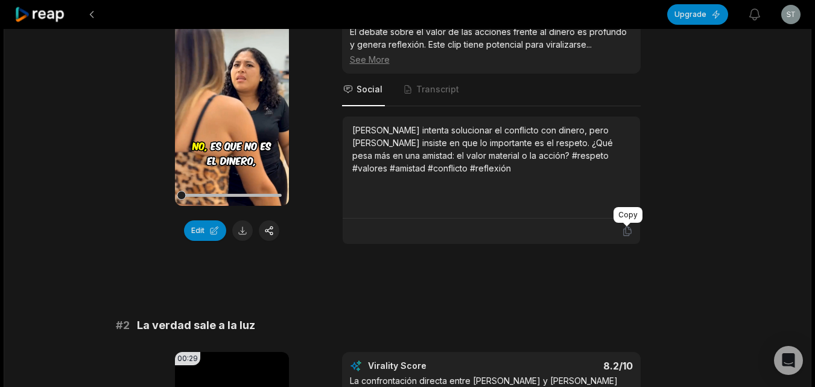
click at [623, 229] on icon at bounding box center [626, 231] width 7 height 9
click at [239, 230] on button at bounding box center [242, 230] width 21 height 21
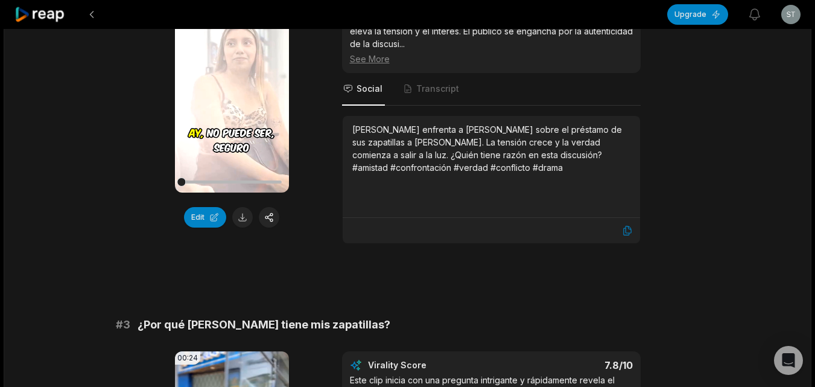
click at [243, 218] on button at bounding box center [242, 217] width 21 height 21
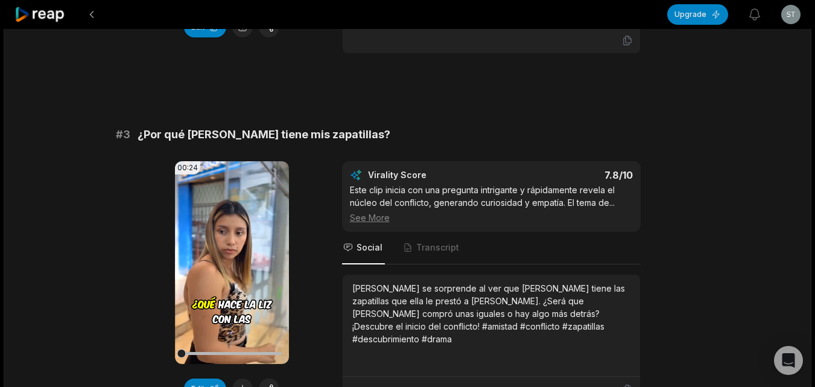
scroll to position [784, 0]
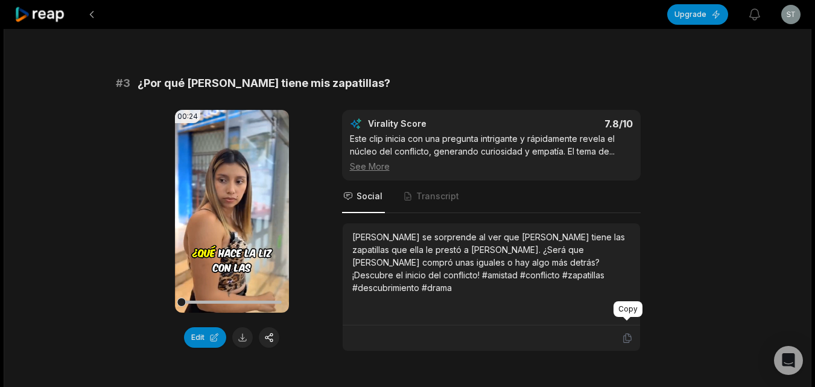
click at [626, 334] on icon at bounding box center [626, 338] width 7 height 9
click at [245, 327] on button at bounding box center [242, 337] width 21 height 21
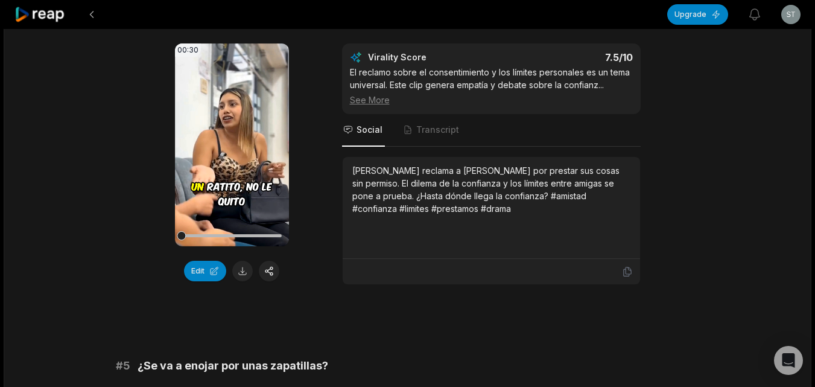
scroll to position [1206, 0]
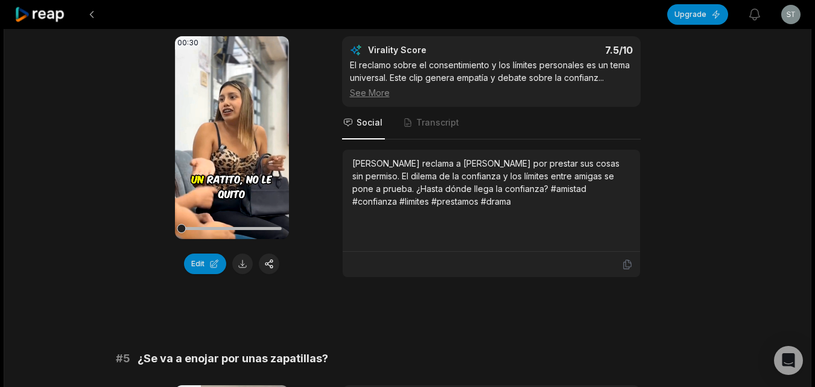
click at [623, 259] on icon at bounding box center [627, 264] width 11 height 11
click at [240, 253] on button at bounding box center [242, 263] width 21 height 21
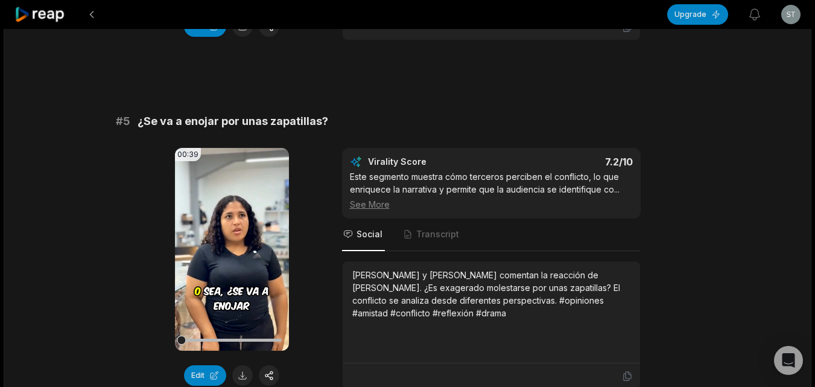
scroll to position [1448, 0]
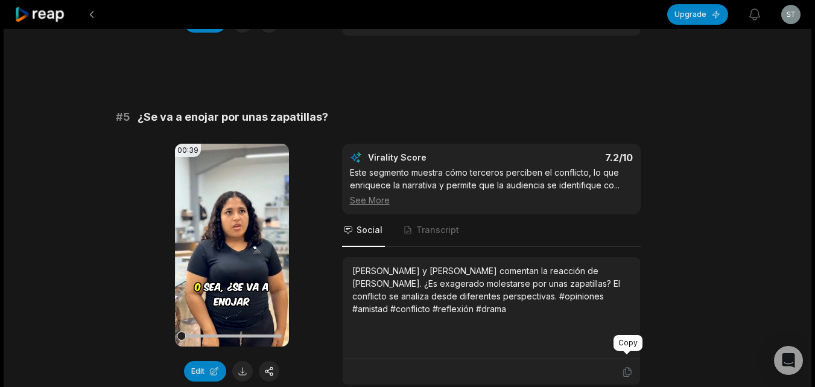
click at [627, 366] on icon at bounding box center [627, 371] width 11 height 11
click at [245, 361] on button at bounding box center [242, 371] width 21 height 21
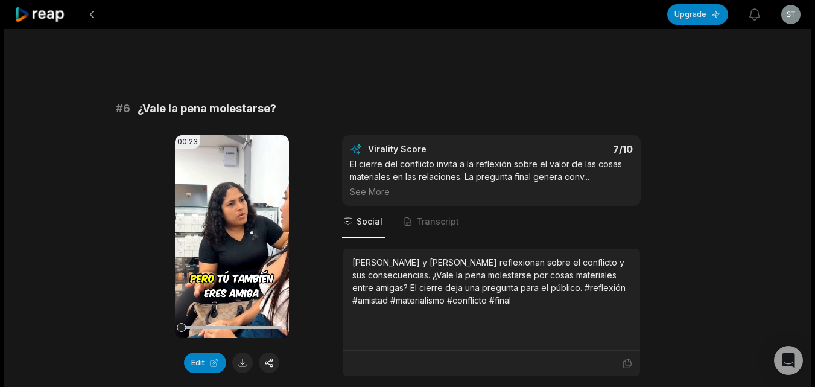
scroll to position [1810, 0]
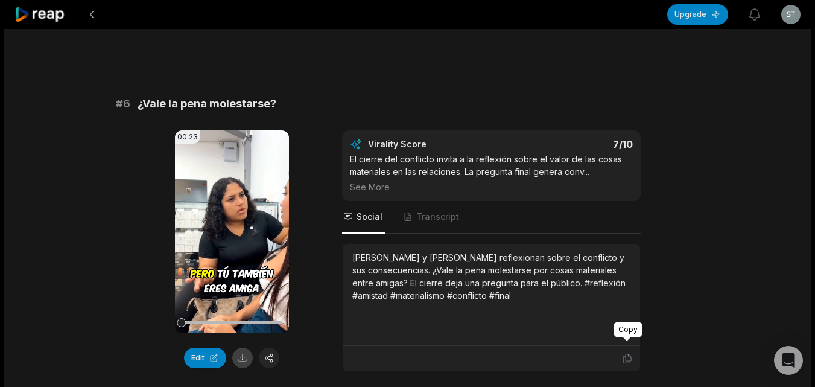
drag, startPoint x: 625, startPoint y: 345, endPoint x: 246, endPoint y: 343, distance: 378.8
click at [625, 353] on icon at bounding box center [627, 358] width 11 height 11
click at [246, 347] on button at bounding box center [242, 357] width 21 height 21
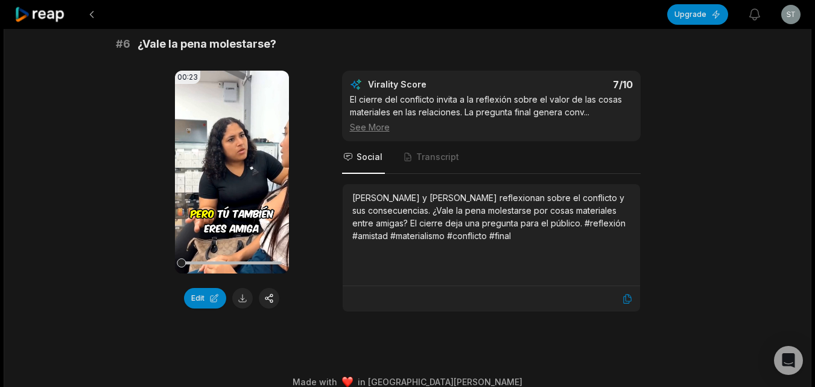
scroll to position [1873, 0]
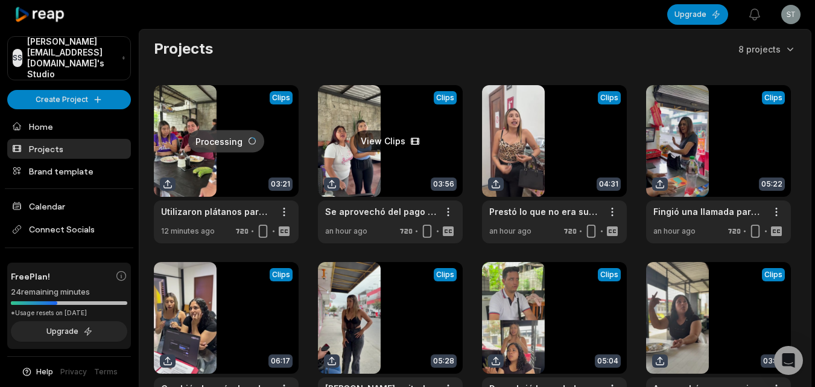
click at [362, 151] on link at bounding box center [390, 164] width 145 height 158
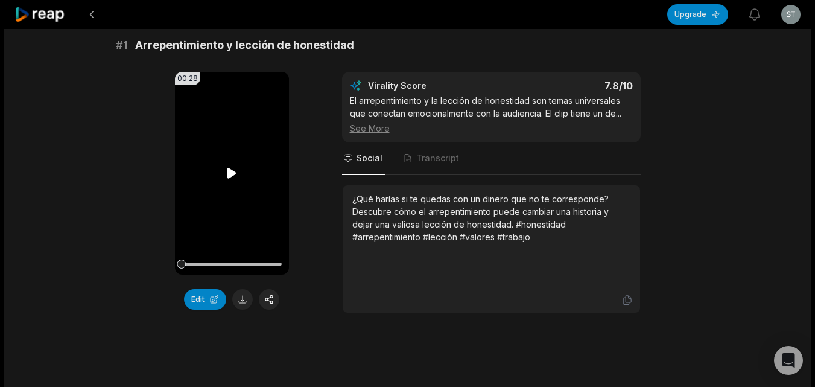
scroll to position [121, 0]
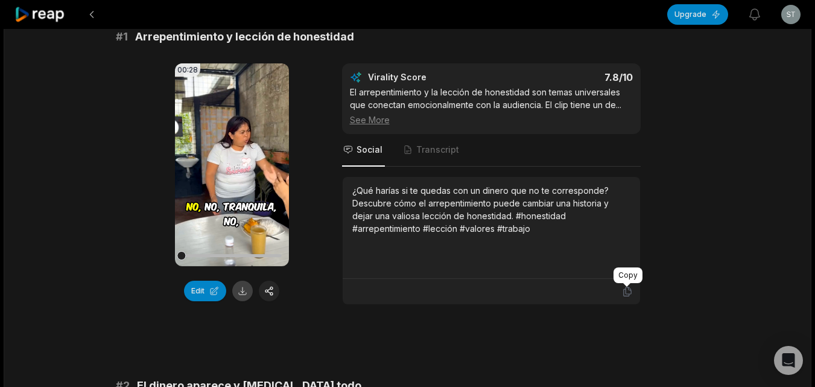
click at [629, 293] on icon at bounding box center [627, 291] width 11 height 11
click at [247, 290] on button at bounding box center [242, 290] width 21 height 21
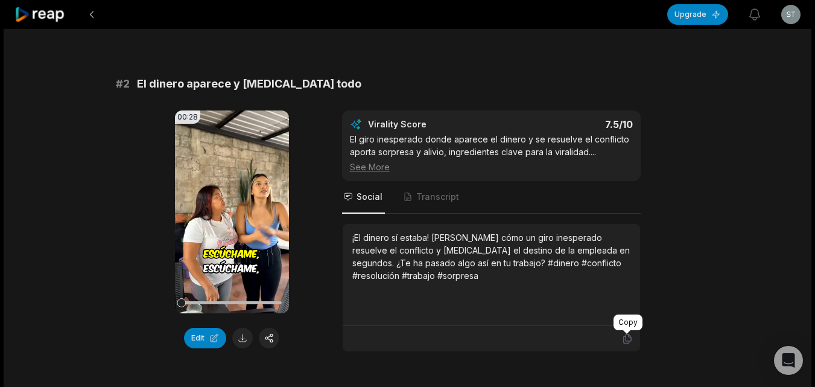
click at [620, 338] on div at bounding box center [491, 338] width 283 height 11
click at [627, 339] on icon at bounding box center [627, 338] width 11 height 11
click at [245, 340] on button at bounding box center [242, 338] width 21 height 21
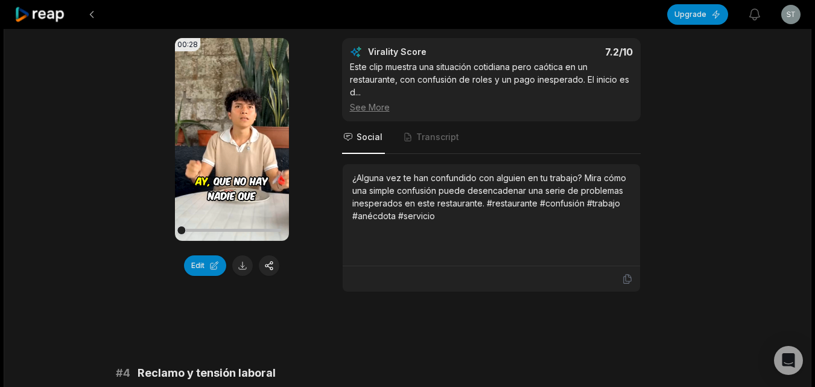
scroll to position [844, 0]
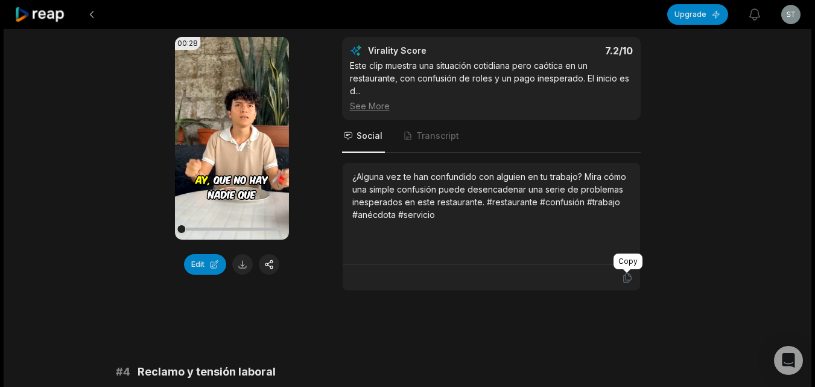
drag, startPoint x: 628, startPoint y: 280, endPoint x: 621, endPoint y: 284, distance: 7.3
click at [629, 279] on icon at bounding box center [627, 277] width 11 height 11
click at [238, 262] on button at bounding box center [242, 264] width 21 height 21
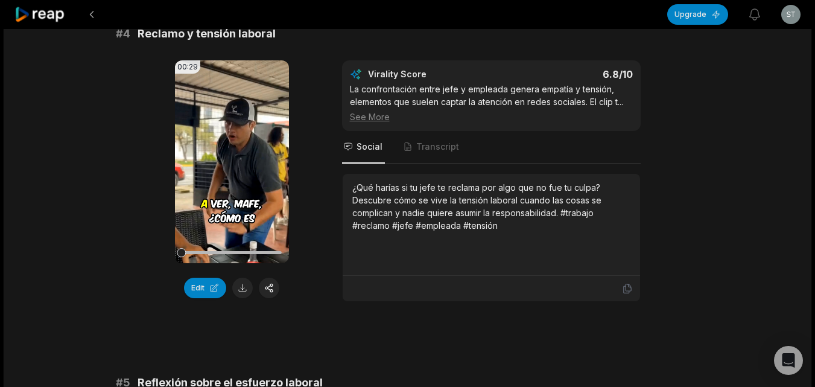
scroll to position [1206, 0]
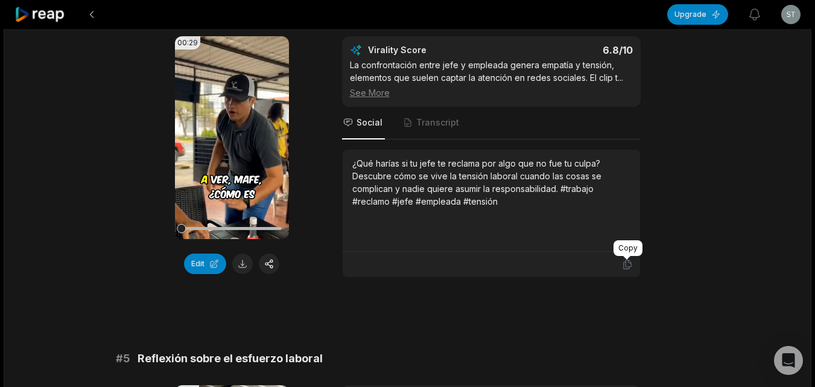
click at [624, 261] on icon at bounding box center [627, 264] width 11 height 11
click at [244, 265] on button at bounding box center [242, 263] width 21 height 21
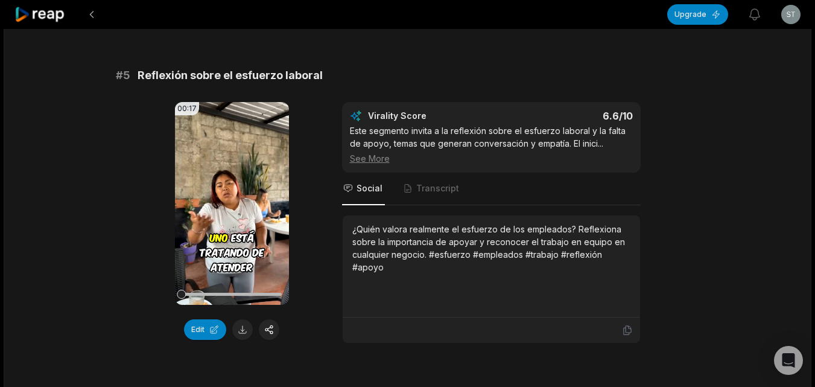
scroll to position [1508, 0]
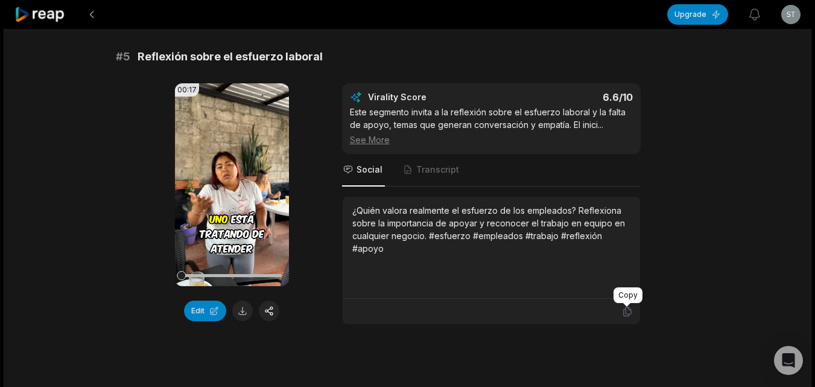
click at [621, 313] on div at bounding box center [491, 311] width 283 height 11
click at [627, 310] on icon at bounding box center [627, 311] width 11 height 11
click at [242, 309] on button at bounding box center [242, 310] width 21 height 21
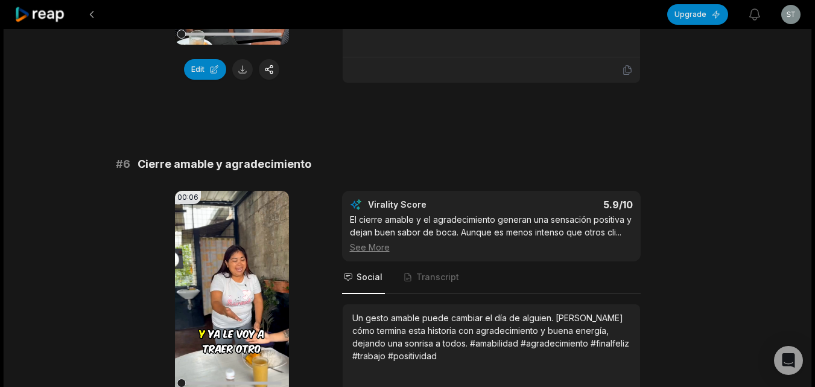
scroll to position [1870, 0]
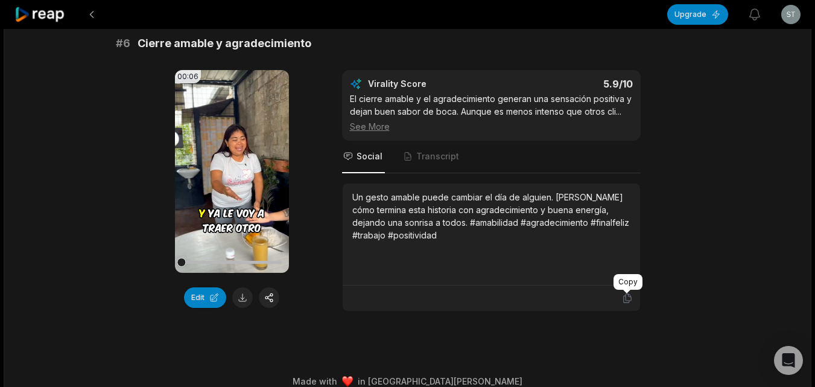
click at [624, 299] on icon at bounding box center [627, 298] width 11 height 11
click at [243, 298] on button at bounding box center [242, 297] width 21 height 21
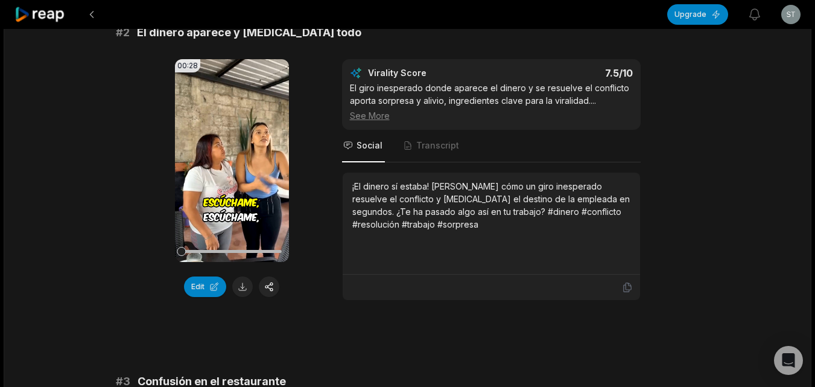
scroll to position [0, 0]
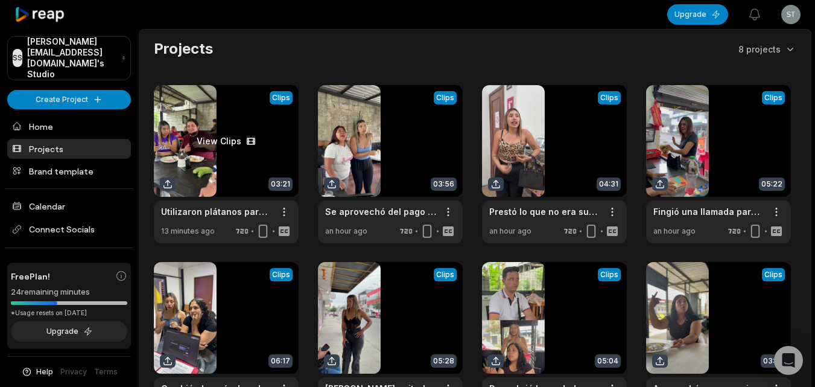
click at [238, 176] on link at bounding box center [226, 164] width 145 height 158
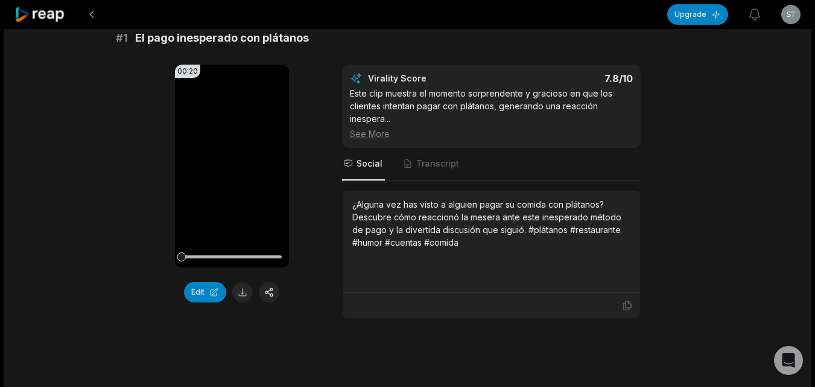
scroll to position [121, 0]
click at [632, 305] on icon at bounding box center [627, 304] width 11 height 11
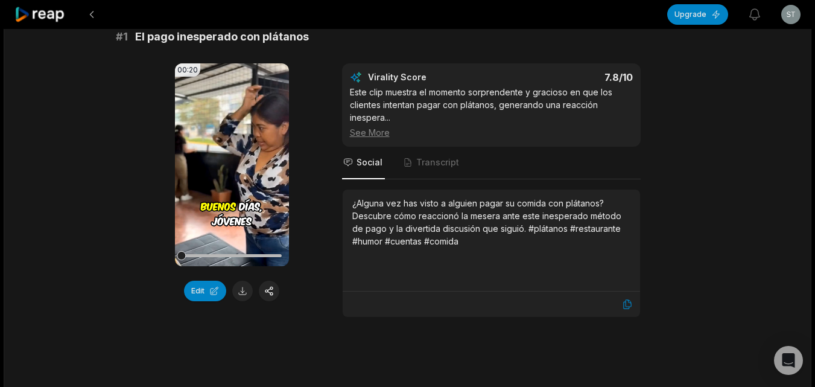
click at [244, 291] on button at bounding box center [242, 290] width 21 height 21
click at [235, 289] on button at bounding box center [242, 290] width 21 height 21
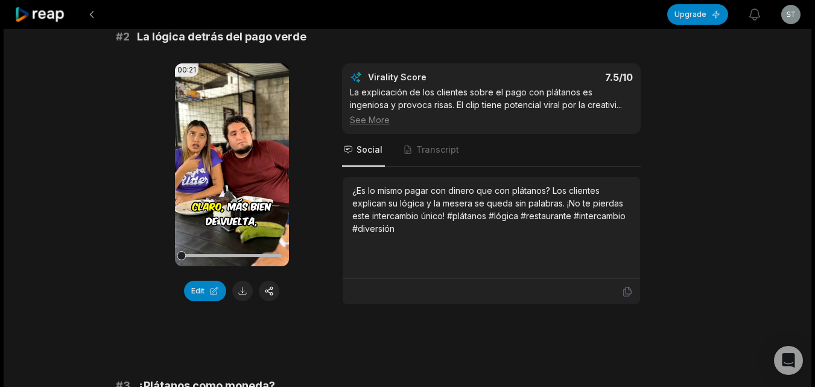
scroll to position [483, 0]
click at [624, 293] on icon at bounding box center [627, 290] width 11 height 11
click at [242, 290] on button at bounding box center [242, 290] width 21 height 21
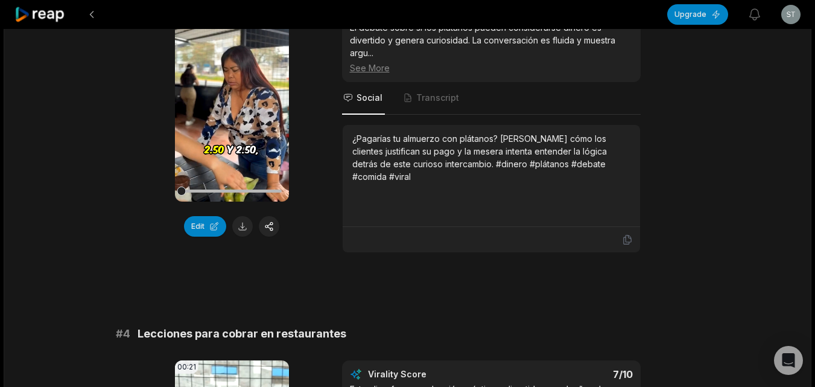
scroll to position [905, 0]
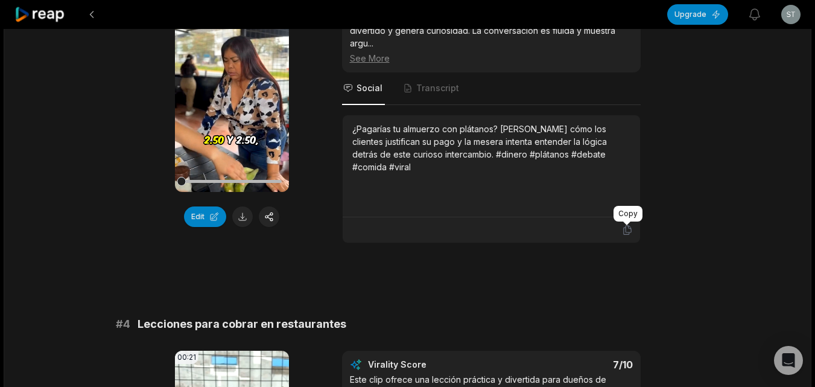
click at [623, 232] on icon at bounding box center [626, 230] width 7 height 9
click at [244, 217] on button at bounding box center [242, 216] width 21 height 21
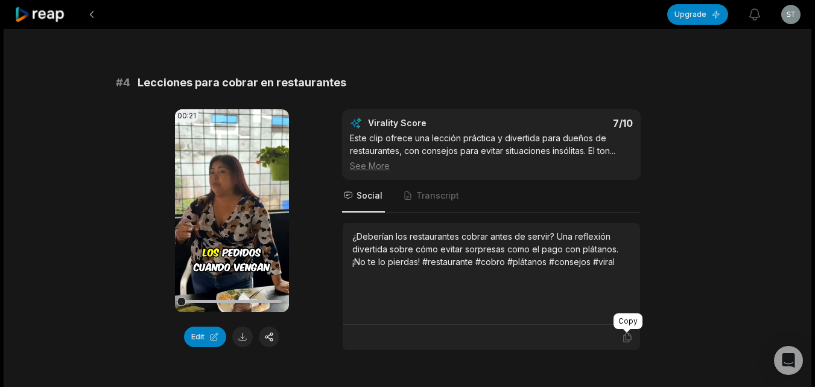
click at [627, 337] on icon at bounding box center [627, 337] width 11 height 11
click at [242, 335] on button at bounding box center [242, 336] width 21 height 21
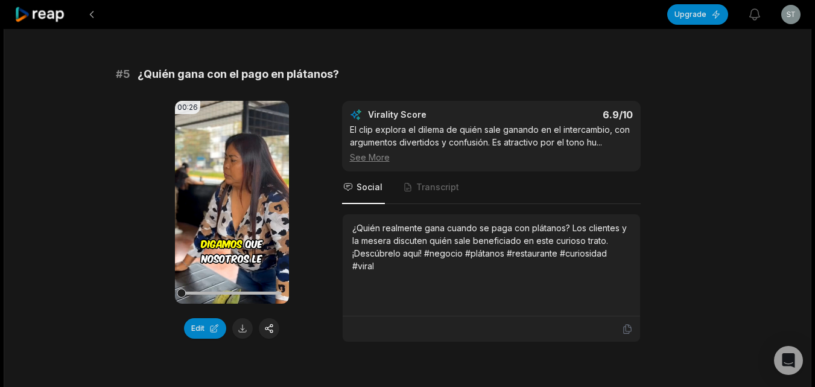
scroll to position [1508, 0]
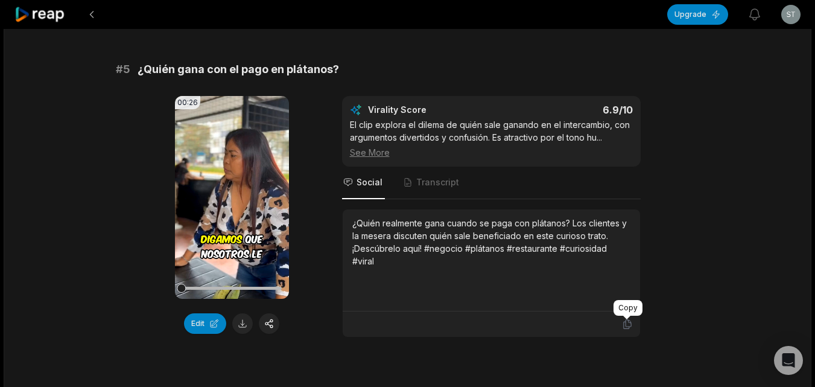
click at [626, 322] on icon at bounding box center [626, 324] width 7 height 9
click at [247, 318] on button at bounding box center [242, 323] width 21 height 21
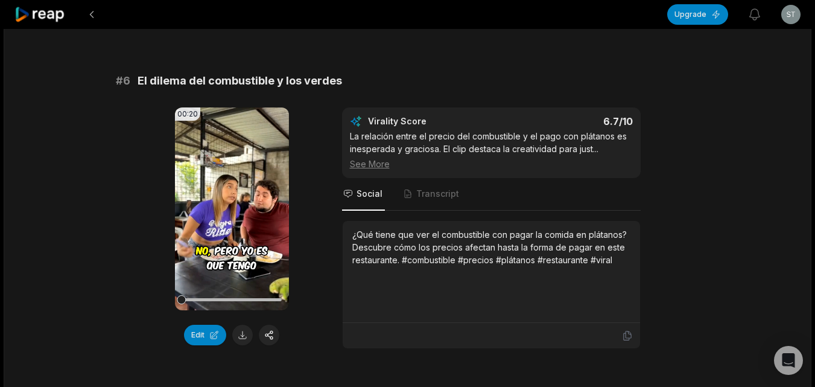
scroll to position [1870, 0]
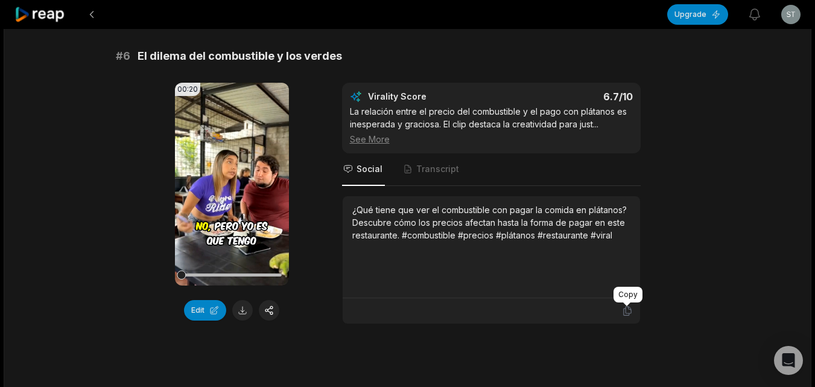
click at [636, 309] on div at bounding box center [491, 310] width 297 height 25
click at [630, 310] on icon at bounding box center [626, 310] width 7 height 9
click at [247, 306] on button at bounding box center [242, 310] width 21 height 21
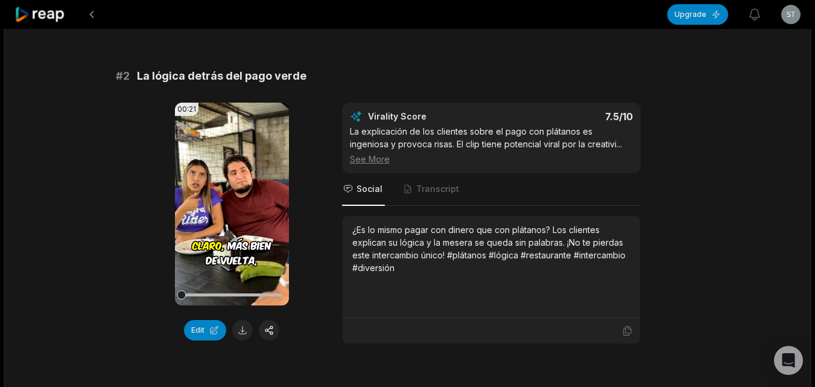
scroll to position [0, 0]
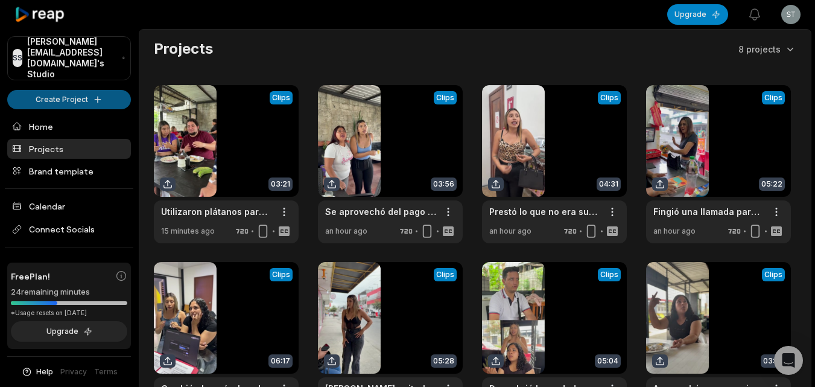
click at [55, 95] on html "SS [PERSON_NAME][EMAIL_ADDRESS][DOMAIN_NAME]'s Studio Create Project Home Proje…" at bounding box center [407, 193] width 815 height 387
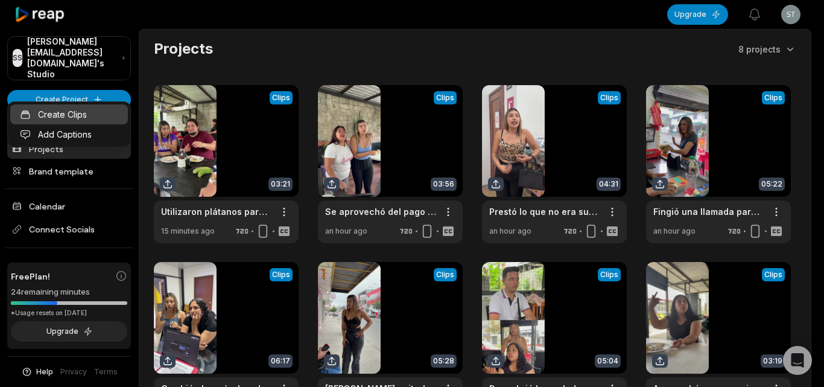
click at [70, 121] on link "Create Clips" at bounding box center [69, 114] width 118 height 20
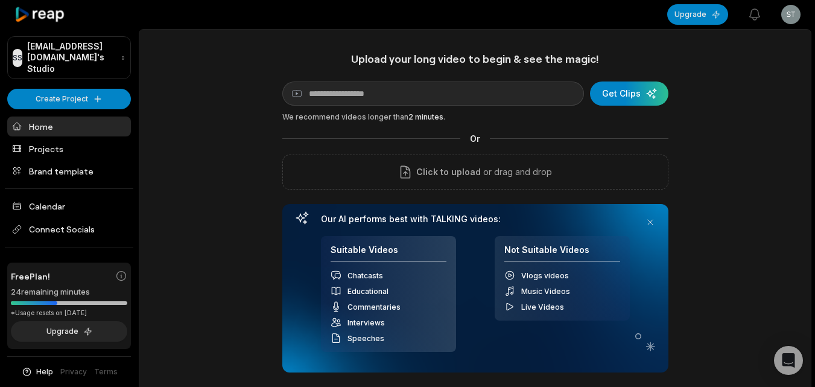
click at [370, 160] on div "Click to upload or drag and drop" at bounding box center [475, 171] width 386 height 35
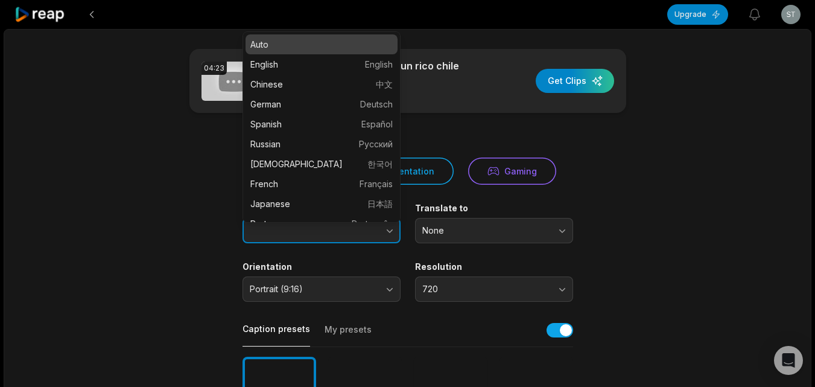
click at [387, 227] on icon "button" at bounding box center [390, 230] width 12 height 12
type input "*******"
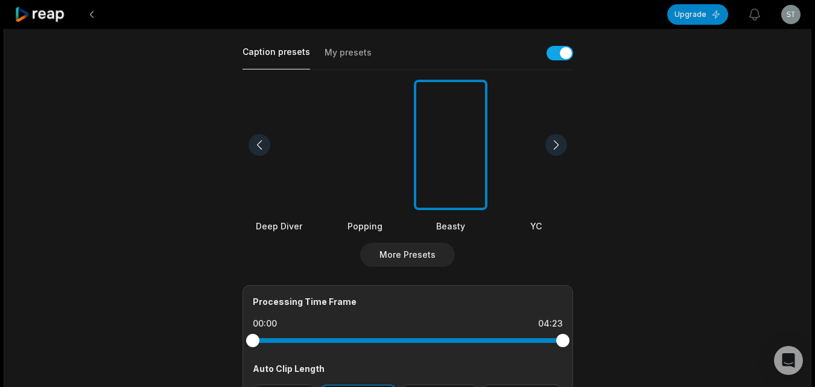
scroll to position [362, 0]
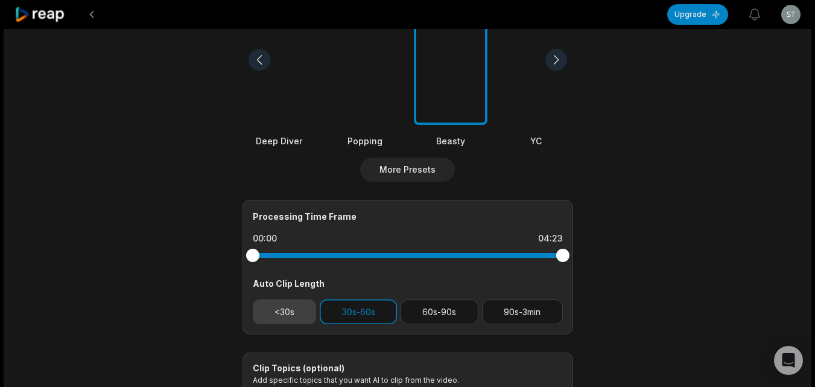
click at [277, 320] on button "<30s" at bounding box center [285, 311] width 64 height 25
click at [340, 316] on button "30s-60s" at bounding box center [358, 311] width 77 height 25
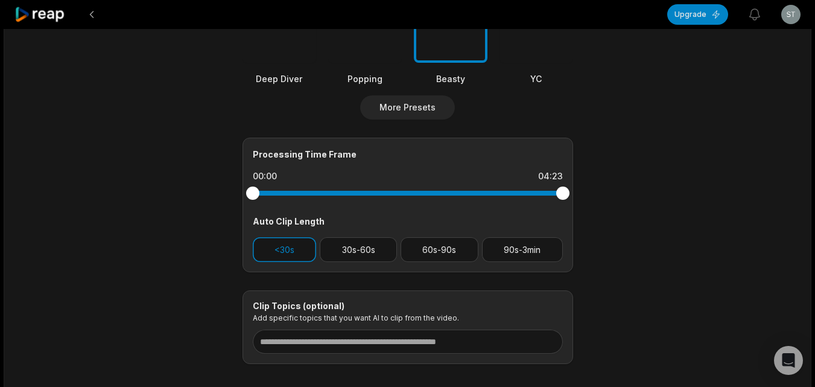
scroll to position [488, 0]
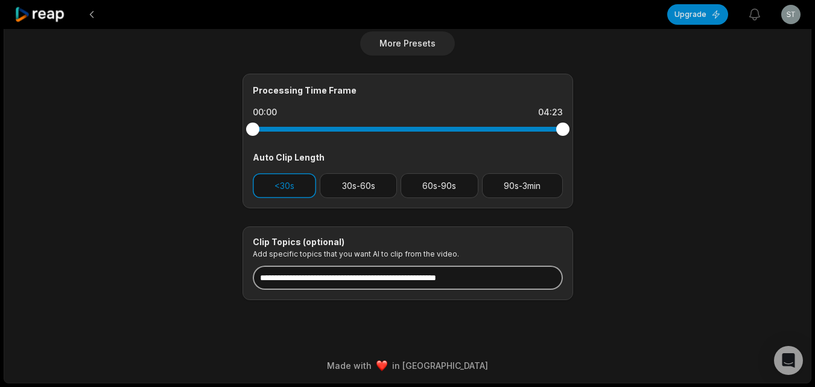
click at [368, 268] on input at bounding box center [408, 277] width 310 height 24
paste input "**********"
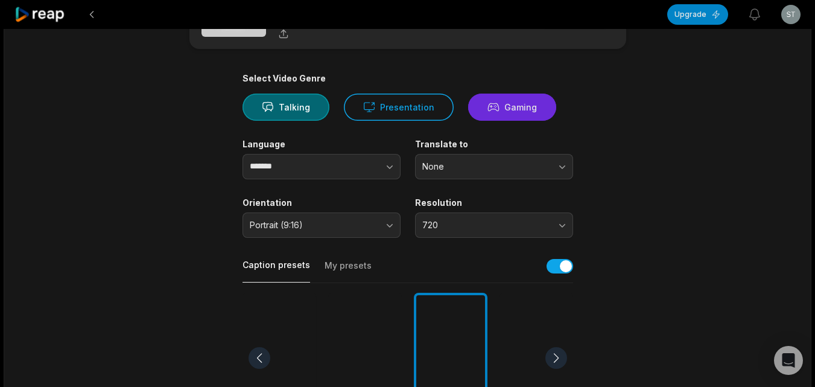
scroll to position [5, 0]
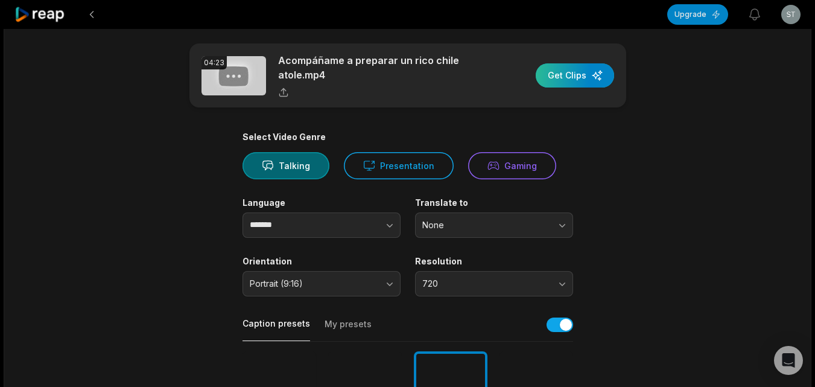
type input "**********"
click at [580, 84] on div "button" at bounding box center [575, 75] width 78 height 24
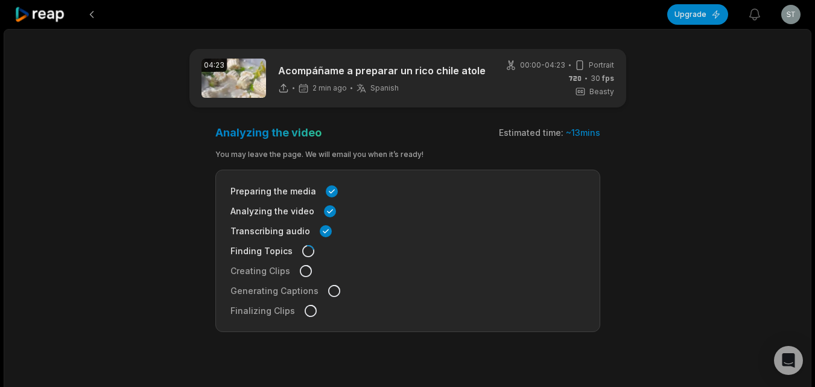
click at [57, 15] on icon at bounding box center [39, 15] width 51 height 16
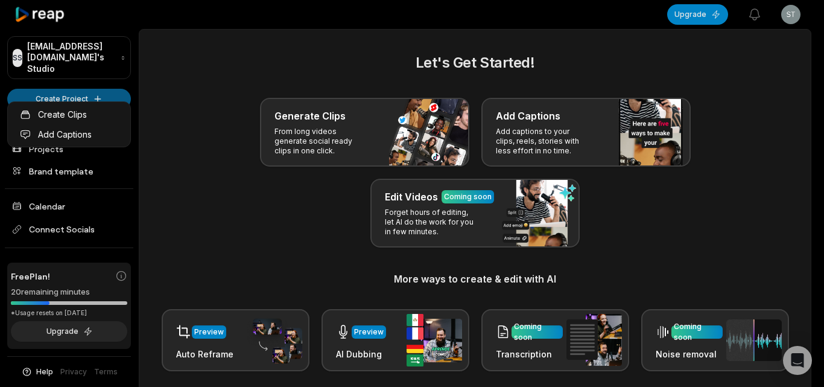
click at [69, 95] on html "SS [EMAIL_ADDRESS][DOMAIN_NAME]'s Studio Create Project Home Projects Brand tem…" at bounding box center [412, 193] width 824 height 387
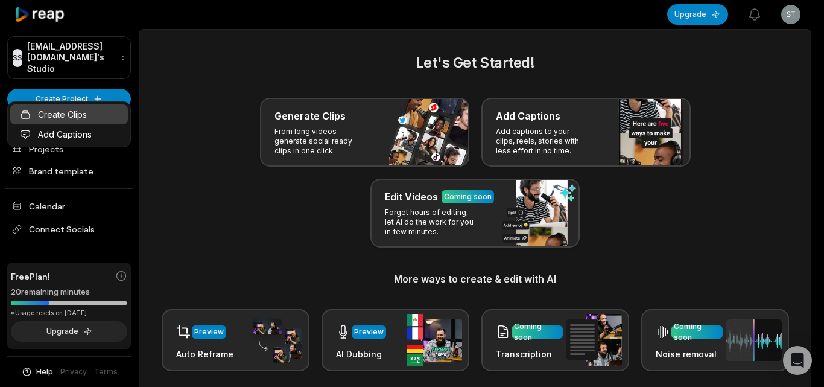
click at [87, 112] on link "Create Clips" at bounding box center [69, 114] width 118 height 20
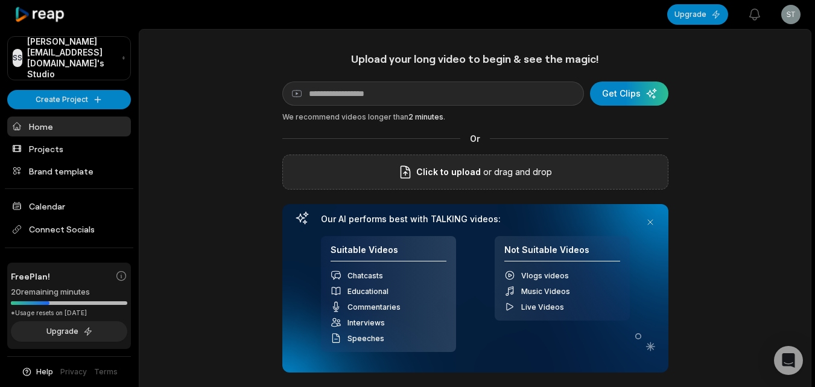
click at [496, 162] on div "Click to upload or drag and drop" at bounding box center [475, 171] width 386 height 35
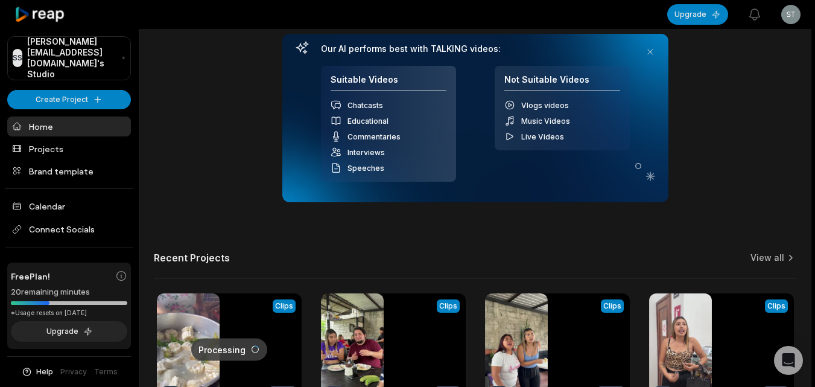
scroll to position [181, 0]
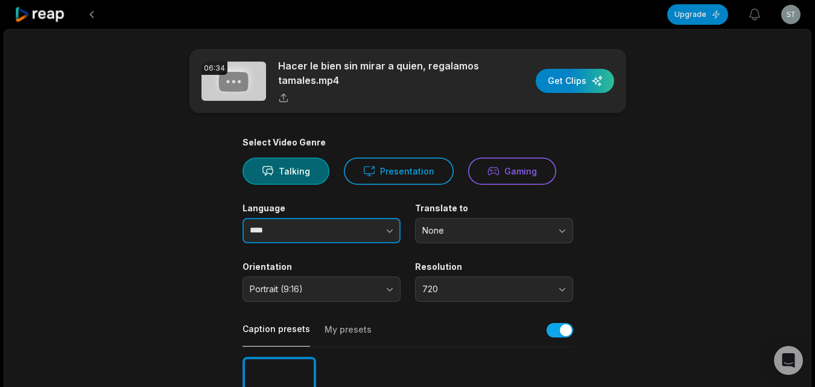
click at [390, 232] on icon "button" at bounding box center [390, 231] width 6 height 4
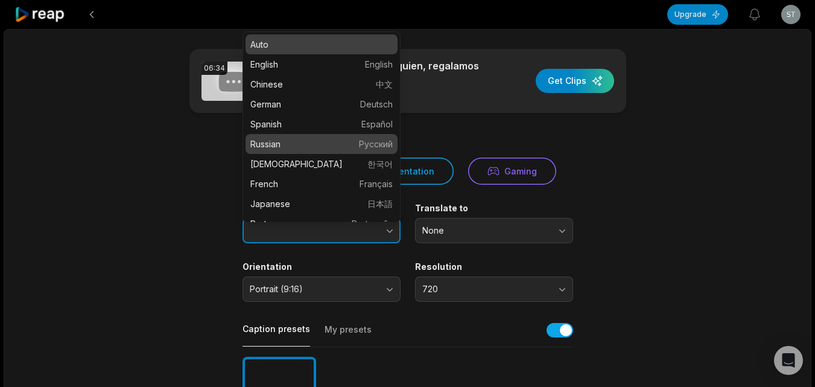
type input "*******"
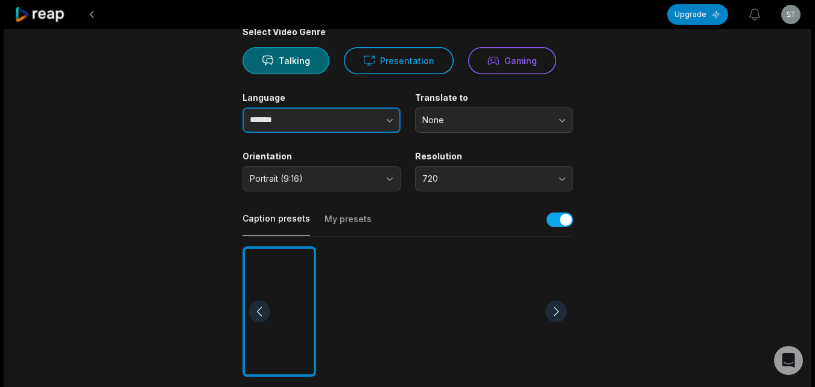
scroll to position [121, 0]
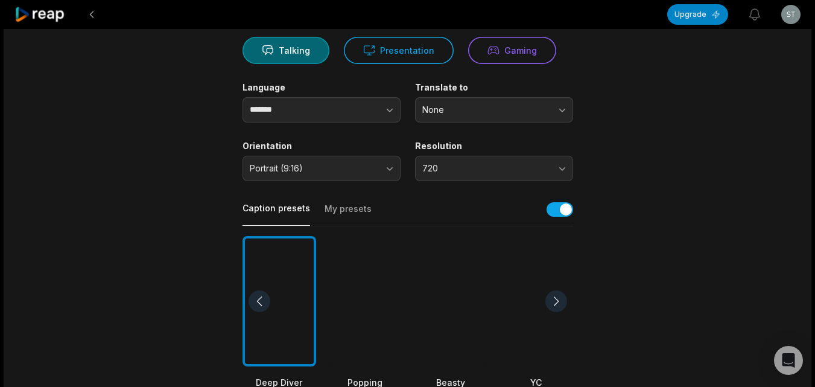
click at [480, 294] on div at bounding box center [451, 301] width 74 height 131
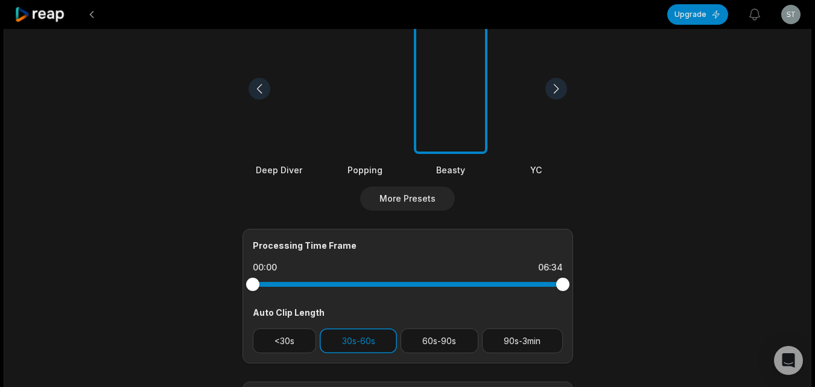
scroll to position [362, 0]
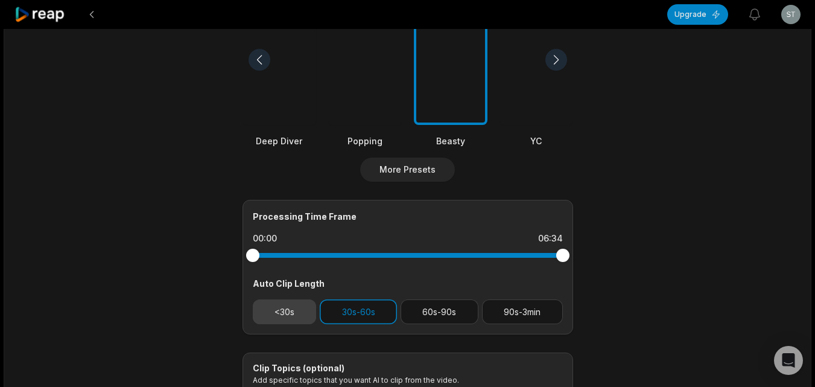
click at [300, 312] on button "<30s" at bounding box center [285, 311] width 64 height 25
click at [335, 313] on button "30s-60s" at bounding box center [358, 311] width 77 height 25
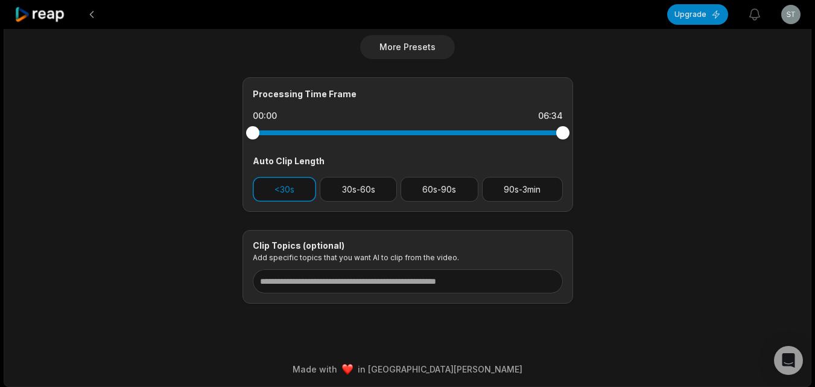
scroll to position [488, 0]
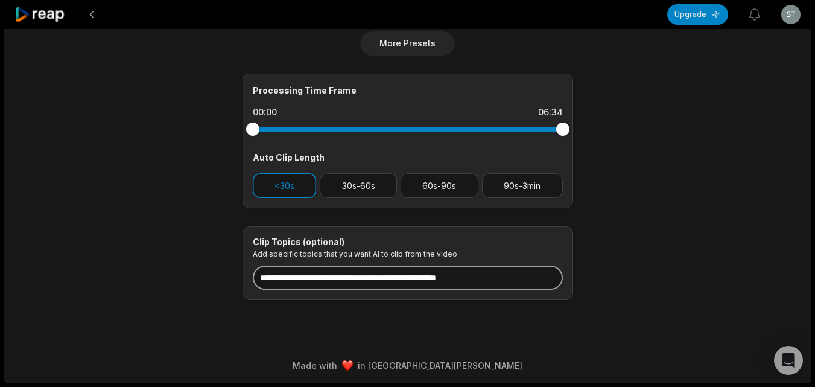
click at [350, 278] on input at bounding box center [408, 277] width 310 height 24
paste input "**********"
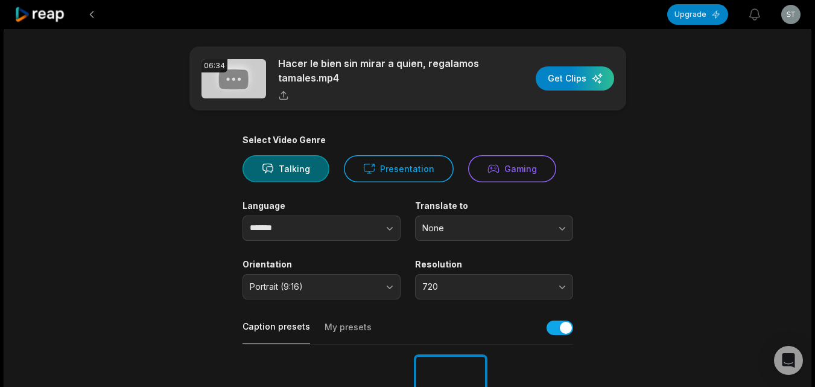
scroll to position [0, 0]
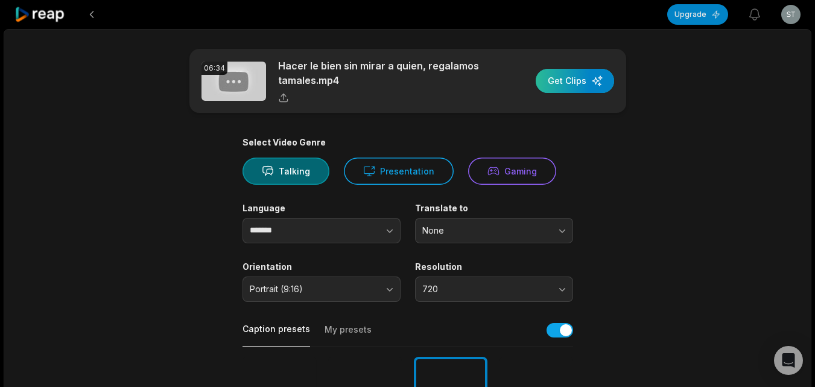
type input "**********"
click at [559, 81] on div "button" at bounding box center [575, 81] width 78 height 24
